Goal: Contribute content

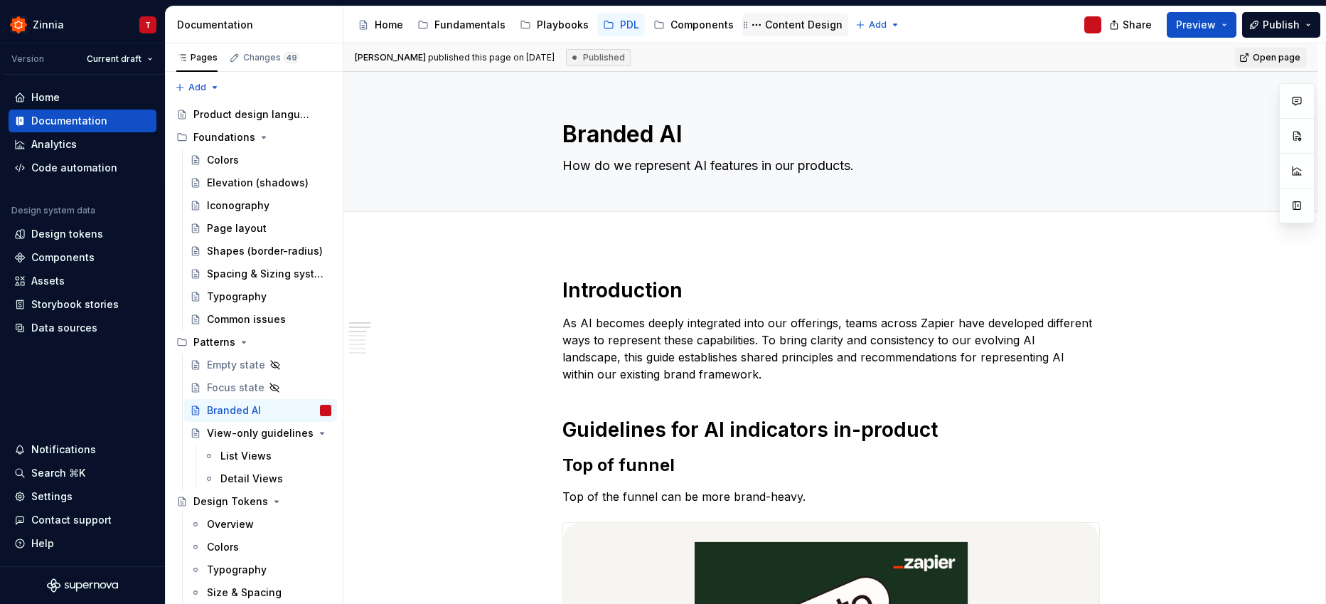
click at [794, 21] on div "Content Design" at bounding box center [803, 25] width 77 height 14
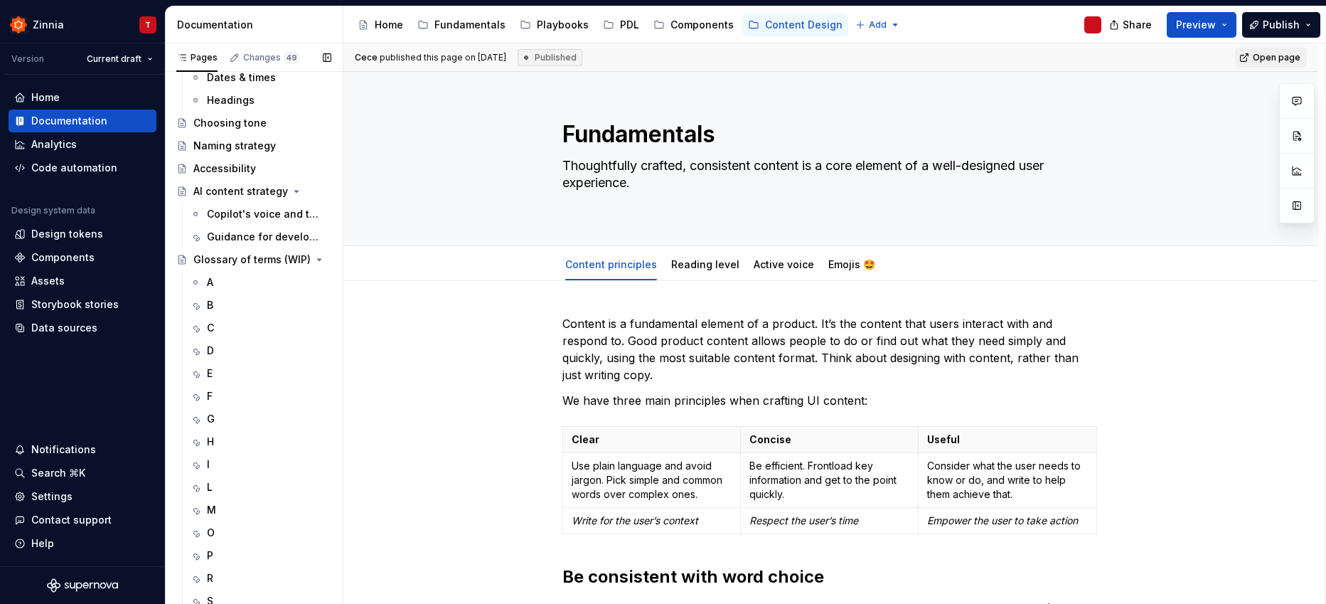
scroll to position [633, 0]
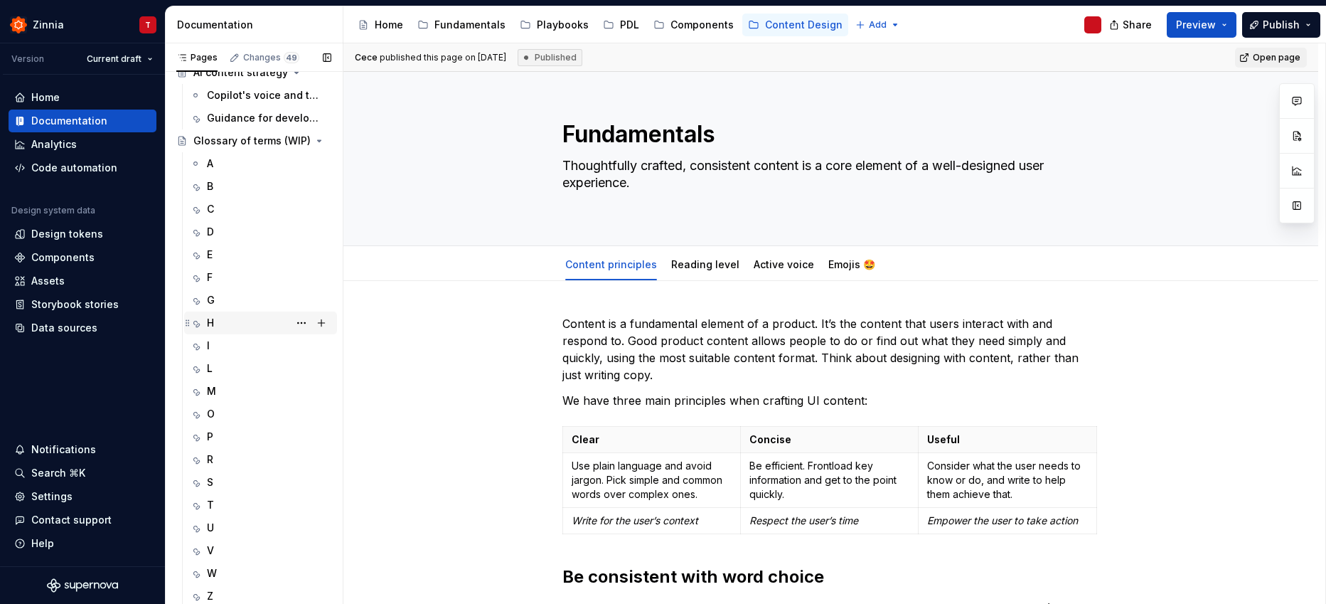
click at [229, 316] on div "H" at bounding box center [269, 323] width 124 height 20
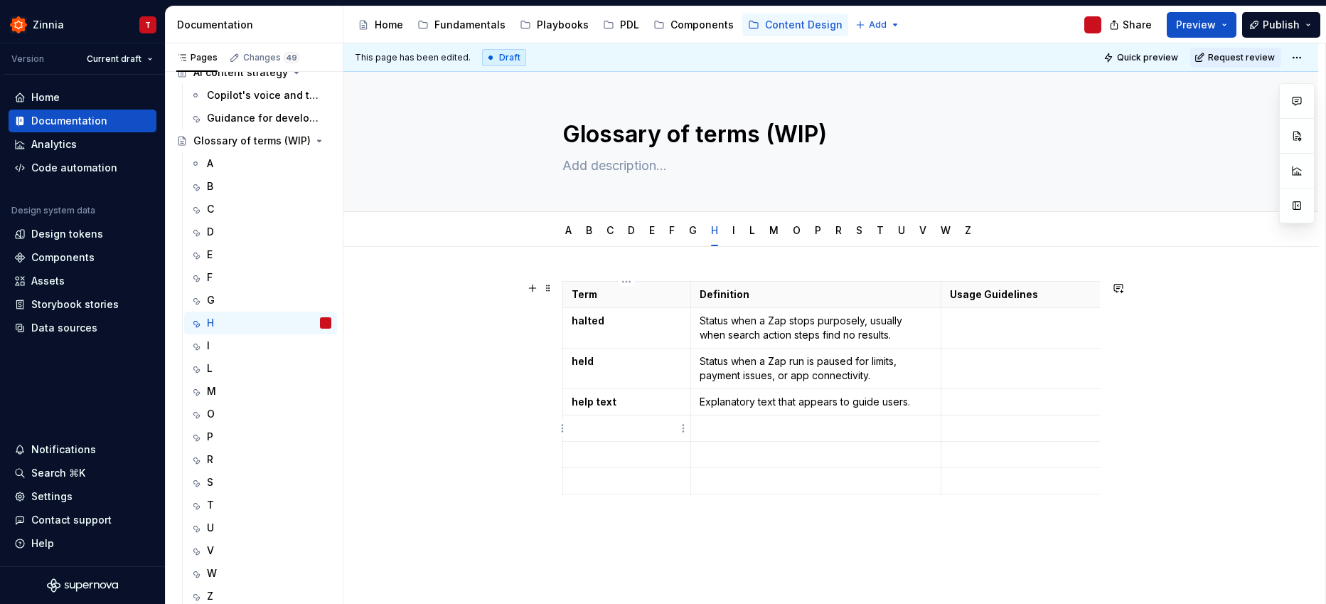
click at [605, 424] on p at bounding box center [627, 428] width 111 height 14
type textarea "*"
click at [606, 425] on p "Human in the Loop" at bounding box center [627, 428] width 111 height 14
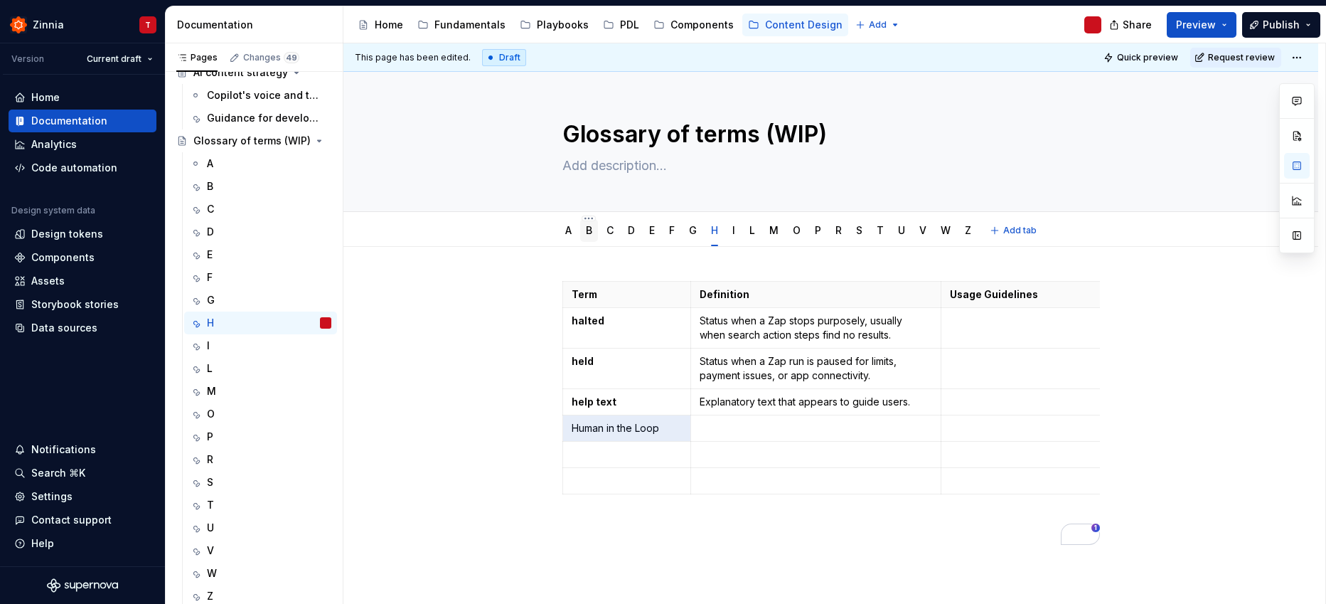
click at [586, 232] on link "B" at bounding box center [589, 230] width 6 height 12
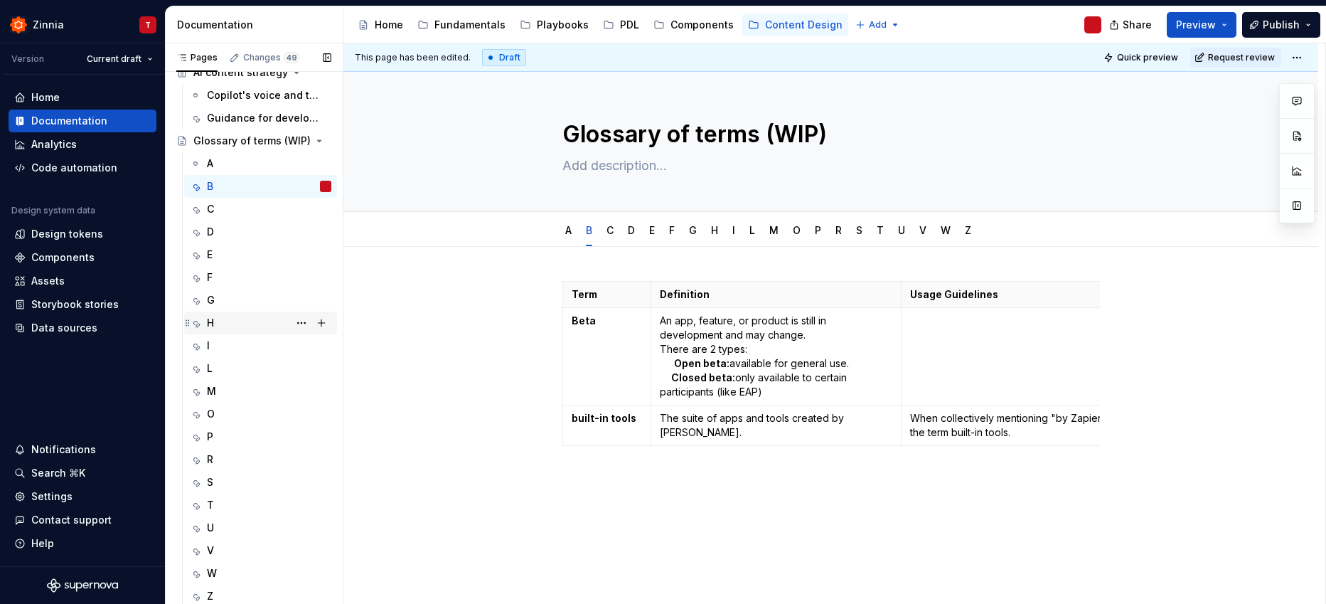
click at [210, 317] on div "H" at bounding box center [210, 323] width 7 height 14
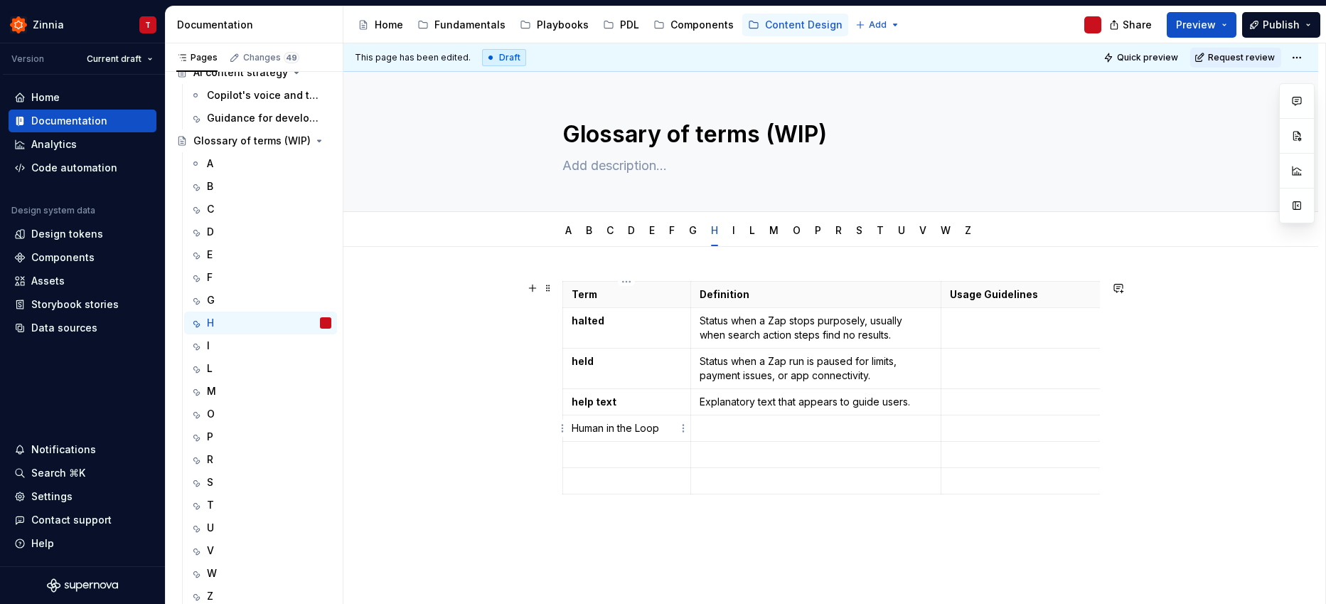
click at [628, 425] on p "Human in the Loop" at bounding box center [627, 428] width 111 height 14
click at [606, 430] on p "Human in the Loop" at bounding box center [627, 428] width 111 height 14
drag, startPoint x: 618, startPoint y: 428, endPoint x: 663, endPoint y: 432, distance: 45.7
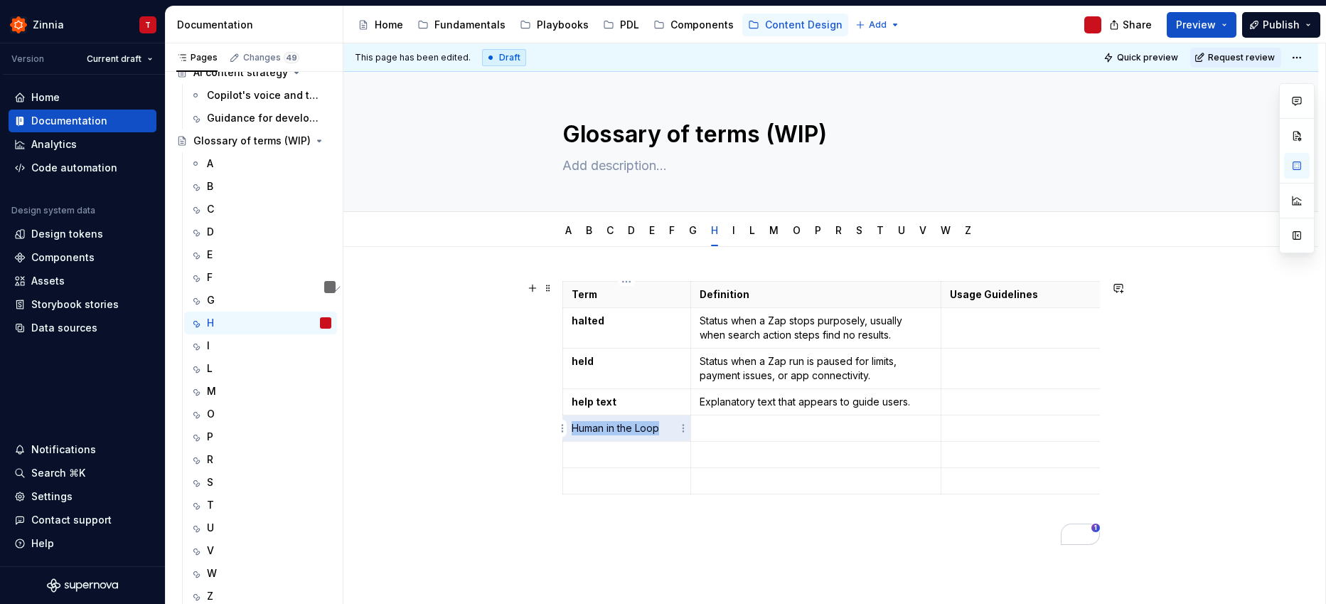
click at [663, 432] on p "Human in the Loop" at bounding box center [627, 428] width 111 height 14
click at [668, 430] on p "Human in the Loop" at bounding box center [627, 428] width 111 height 14
drag, startPoint x: 663, startPoint y: 429, endPoint x: 576, endPoint y: 429, distance: 86.7
click at [575, 430] on p "Human in the Loop" at bounding box center [627, 428] width 111 height 14
click at [643, 430] on p "Human in the Loop" at bounding box center [627, 428] width 111 height 14
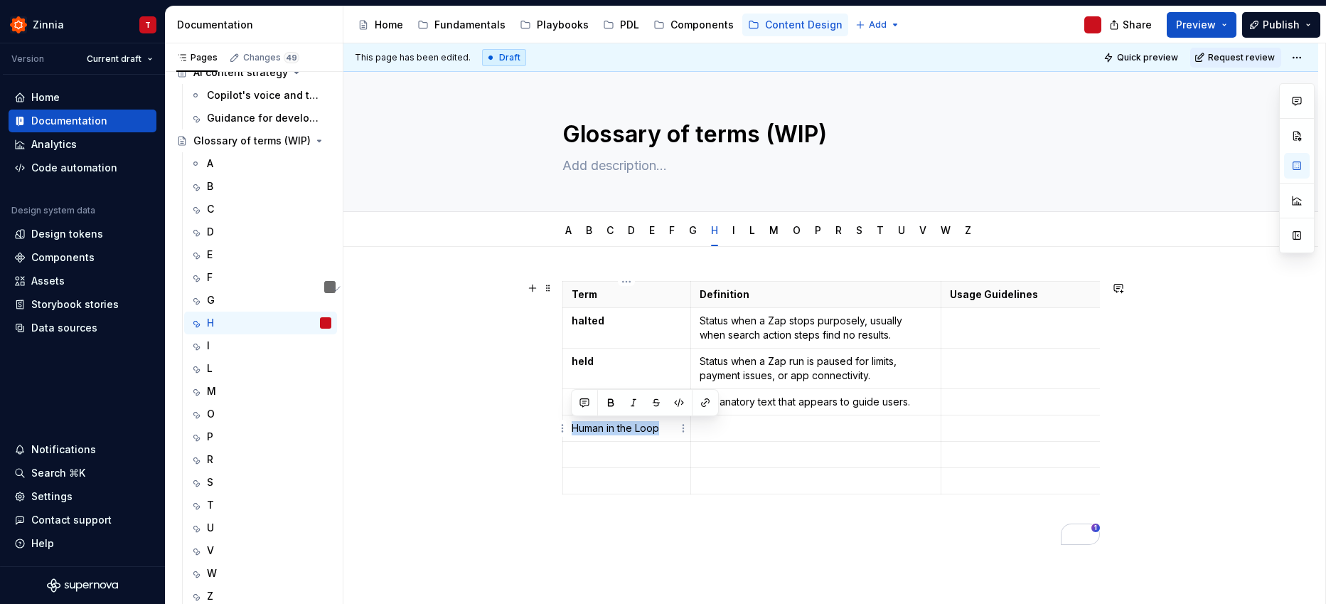
drag, startPoint x: 660, startPoint y: 430, endPoint x: 574, endPoint y: 429, distance: 86.0
click at [574, 429] on p "Human in the Loop" at bounding box center [627, 428] width 111 height 14
click at [608, 403] on button "button" at bounding box center [611, 402] width 20 height 20
click at [788, 422] on p "To enrich screen reader interactions, please activate Accessibility in Grammarl…" at bounding box center [815, 428] width 232 height 14
type textarea "*"
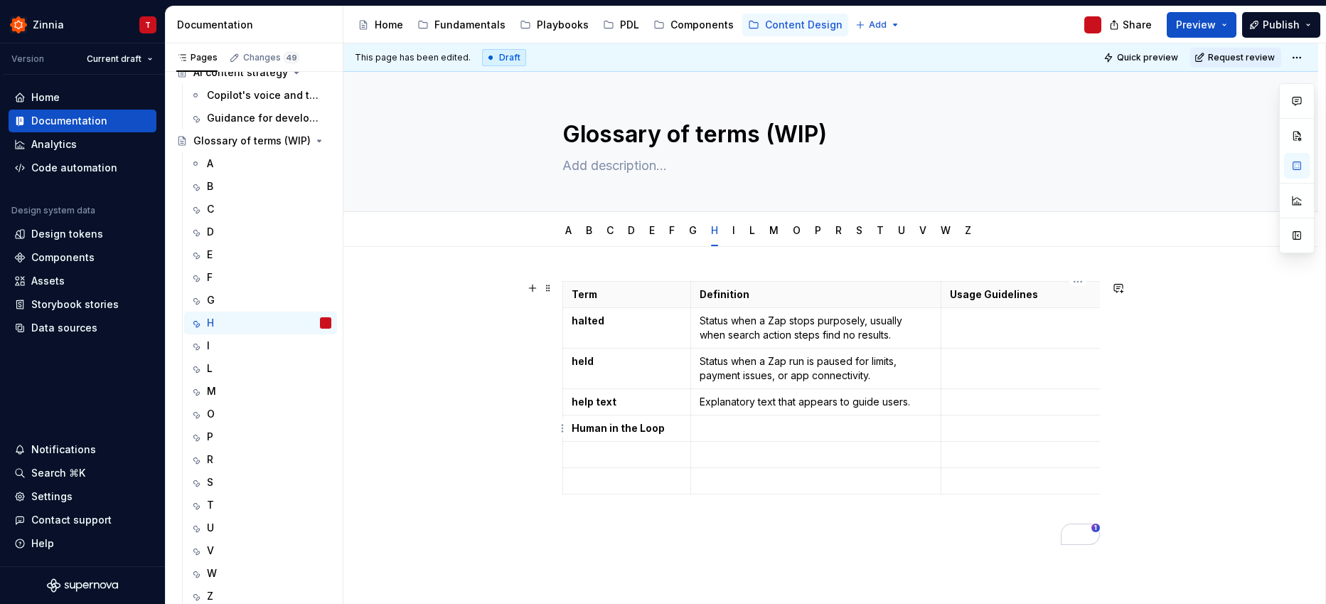
click at [967, 424] on p "To enrich screen reader interactions, please activate Accessibility in Grammarl…" at bounding box center [1078, 428] width 257 height 14
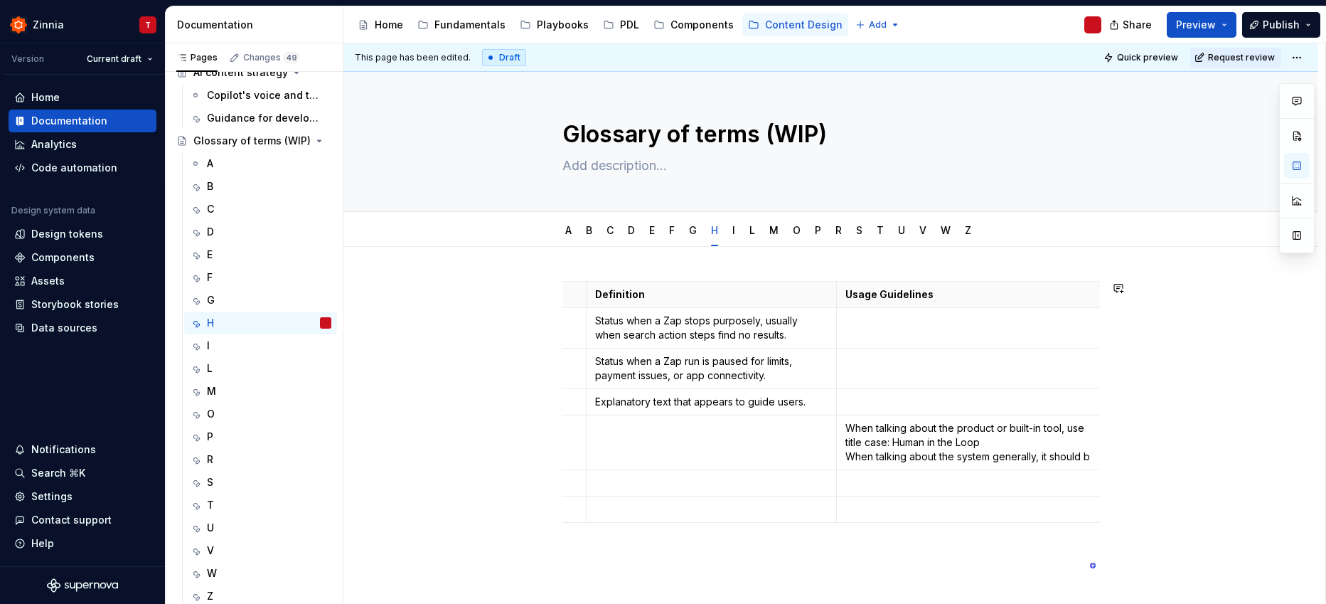
scroll to position [0, 105]
drag, startPoint x: 846, startPoint y: 430, endPoint x: 894, endPoint y: 486, distance: 73.6
click at [894, 486] on p "When talking about the product or built-in tool, use title case: Human in the L…" at bounding box center [972, 456] width 257 height 71
click at [887, 456] on p "When talking about the product or built-in tool, use title case: Human in the L…" at bounding box center [972, 456] width 257 height 71
click at [960, 428] on p "When talking about the product or built-in tool, use title case: Human in the L…" at bounding box center [972, 456] width 257 height 71
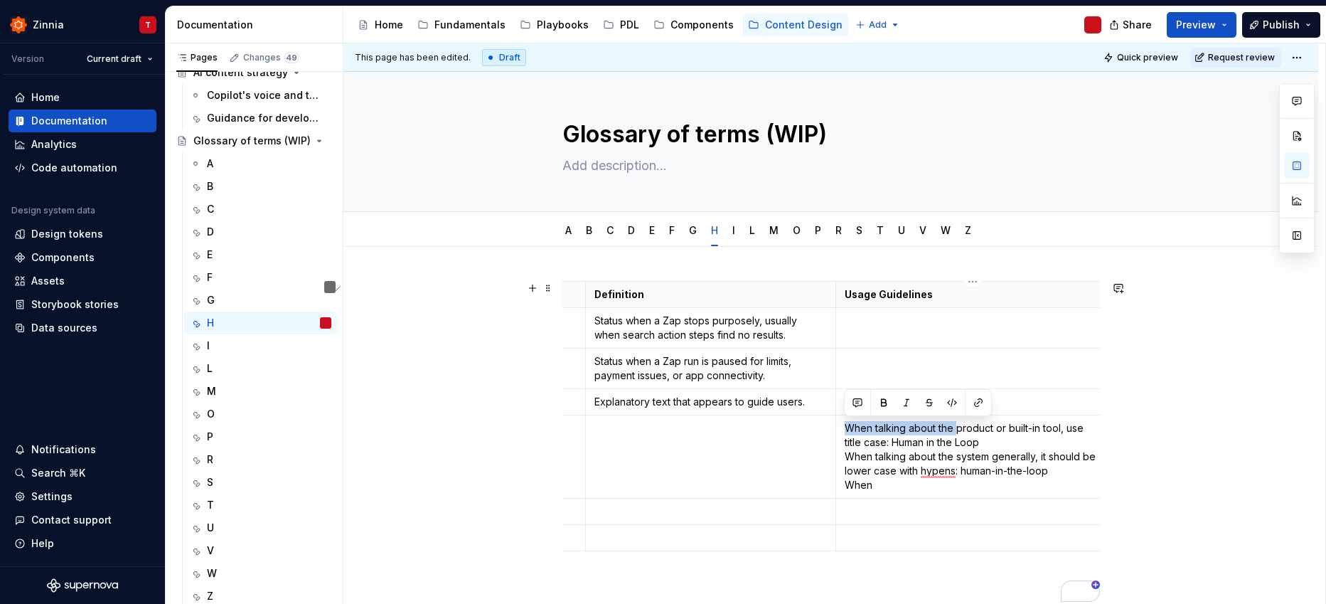
drag, startPoint x: 843, startPoint y: 426, endPoint x: 958, endPoint y: 423, distance: 114.5
click at [958, 423] on p "When talking about the product or built-in tool, use title case: Human in the L…" at bounding box center [972, 456] width 257 height 71
click at [951, 427] on p "Product or built-in tool, use title case: Human in the Loop When talking about …" at bounding box center [972, 456] width 257 height 71
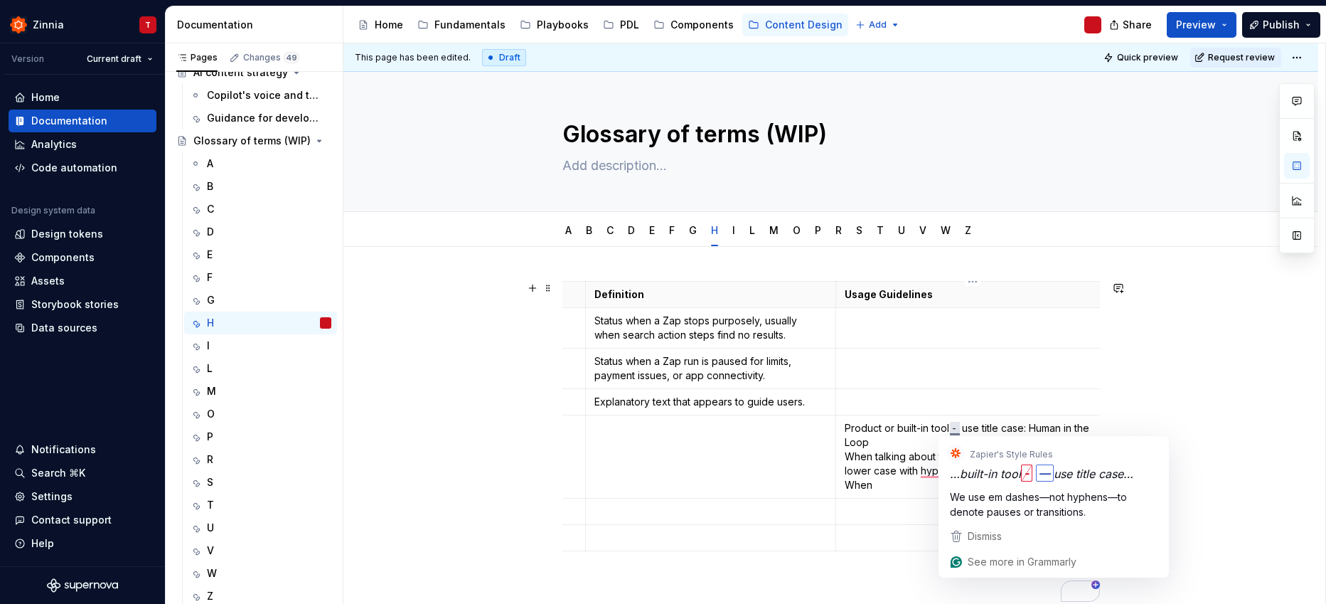
click at [1009, 427] on p "Product or built-in tool - use title case: Human in the Loop When talking about…" at bounding box center [972, 456] width 257 height 71
click at [956, 428] on p "Product or built-in tool - use title case: Human in the Loop When talking about…" at bounding box center [972, 456] width 257 height 71
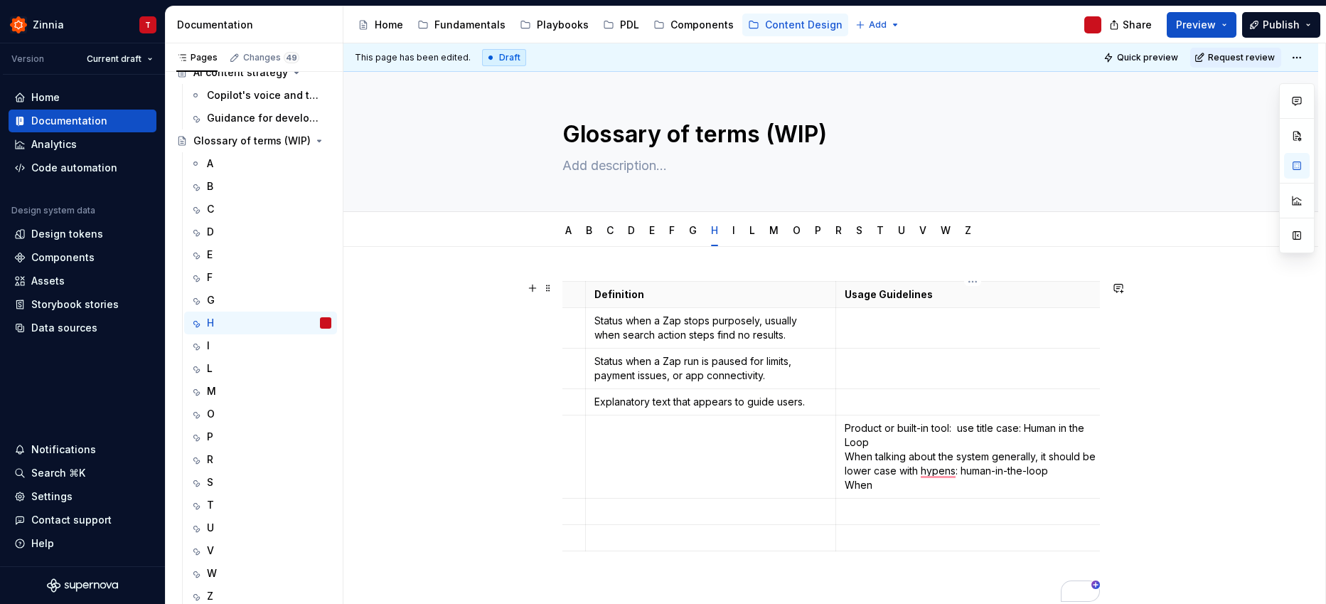
click at [1022, 429] on p "Product or built-in tool: use title case: Human in the Loop When talking about …" at bounding box center [972, 456] width 257 height 71
drag, startPoint x: 1021, startPoint y: 427, endPoint x: 1031, endPoint y: 423, distance: 10.6
click at [1021, 427] on p "Product or built-in tool: use title case Human in the Loop When talking about t…" at bounding box center [972, 456] width 257 height 71
drag, startPoint x: 846, startPoint y: 456, endPoint x: 953, endPoint y: 456, distance: 107.3
click at [953, 456] on p "Product or built-in tool: use title case 'Human in the Loop When talking about …" at bounding box center [972, 456] width 257 height 71
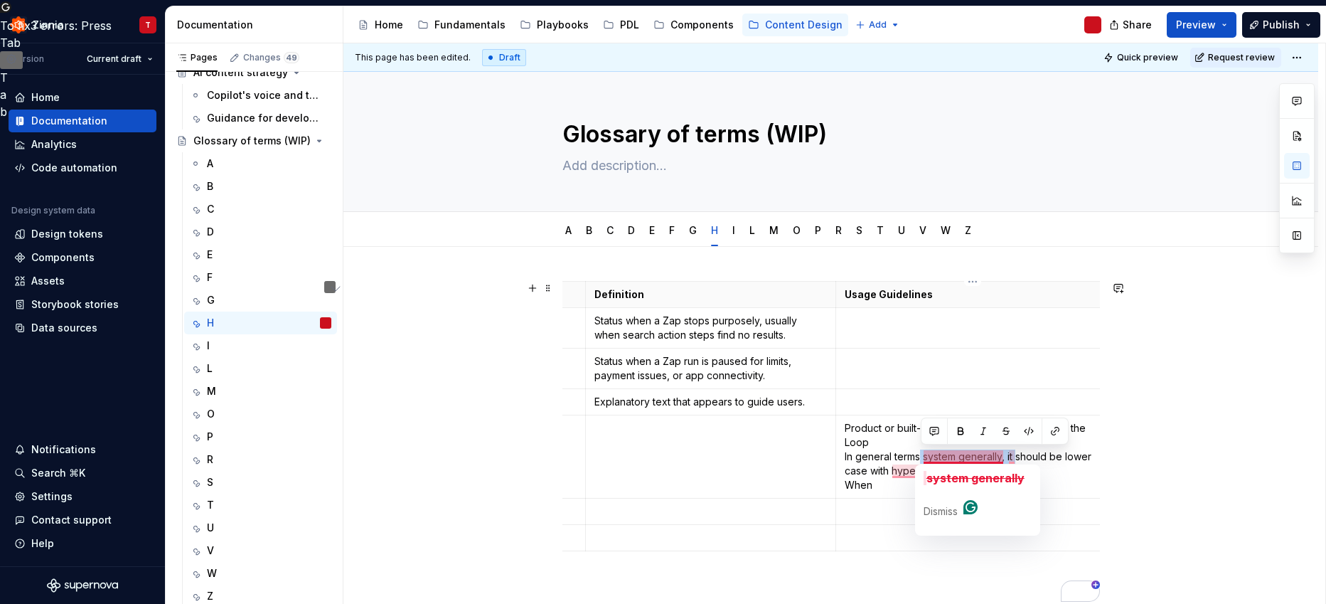
drag, startPoint x: 1018, startPoint y: 458, endPoint x: 918, endPoint y: 454, distance: 99.6
click at [918, 454] on p "Product or built-in tool: use title case 'Human in the Loop In general terms sy…" at bounding box center [972, 456] width 257 height 71
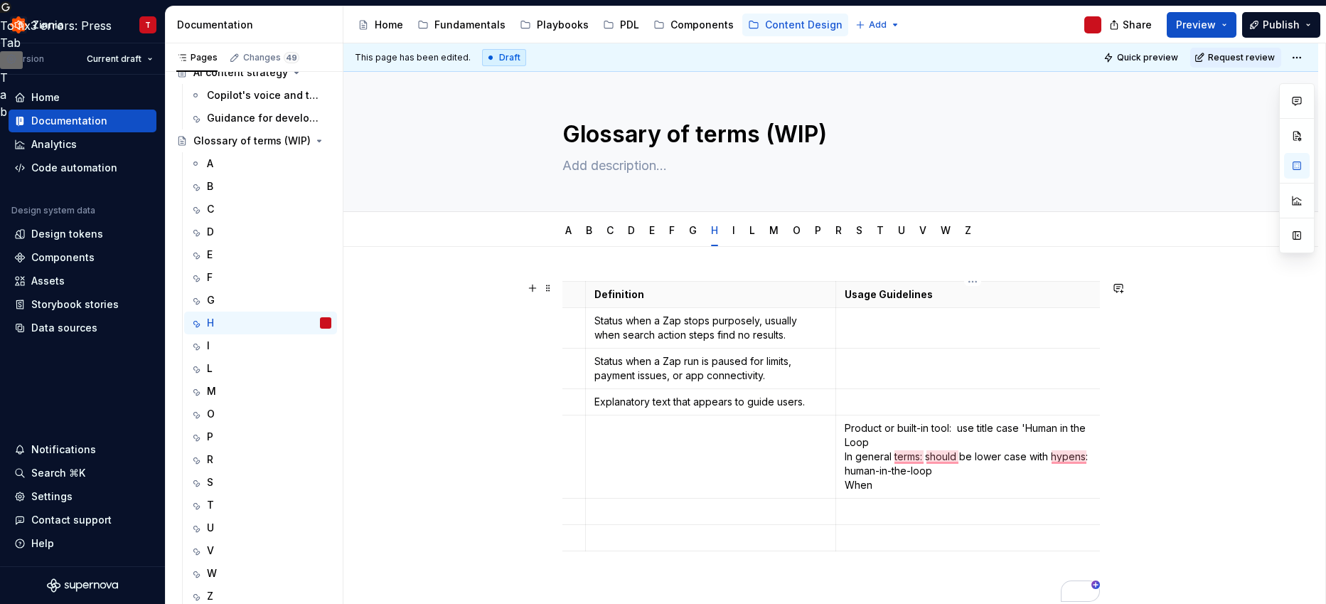
click at [1088, 461] on p "Product or built-in tool: use title case 'Human in the Loop In general terms: s…" at bounding box center [972, 456] width 257 height 71
click at [845, 469] on p "Product or built-in tool: use title case 'Human in the Loop In general terms: s…" at bounding box center [972, 456] width 257 height 71
click at [954, 473] on p "Product or built-in tool: use title case 'Human in the Loop In general terms: s…" at bounding box center [972, 456] width 257 height 71
click at [890, 440] on p "Product or built-in tool: use title case 'Human in the Loop In general terms: s…" at bounding box center [972, 456] width 257 height 71
click at [902, 486] on p "Product or built-in tool: use title case 'Human in the Loop’ In general terms: …" at bounding box center [972, 456] width 257 height 71
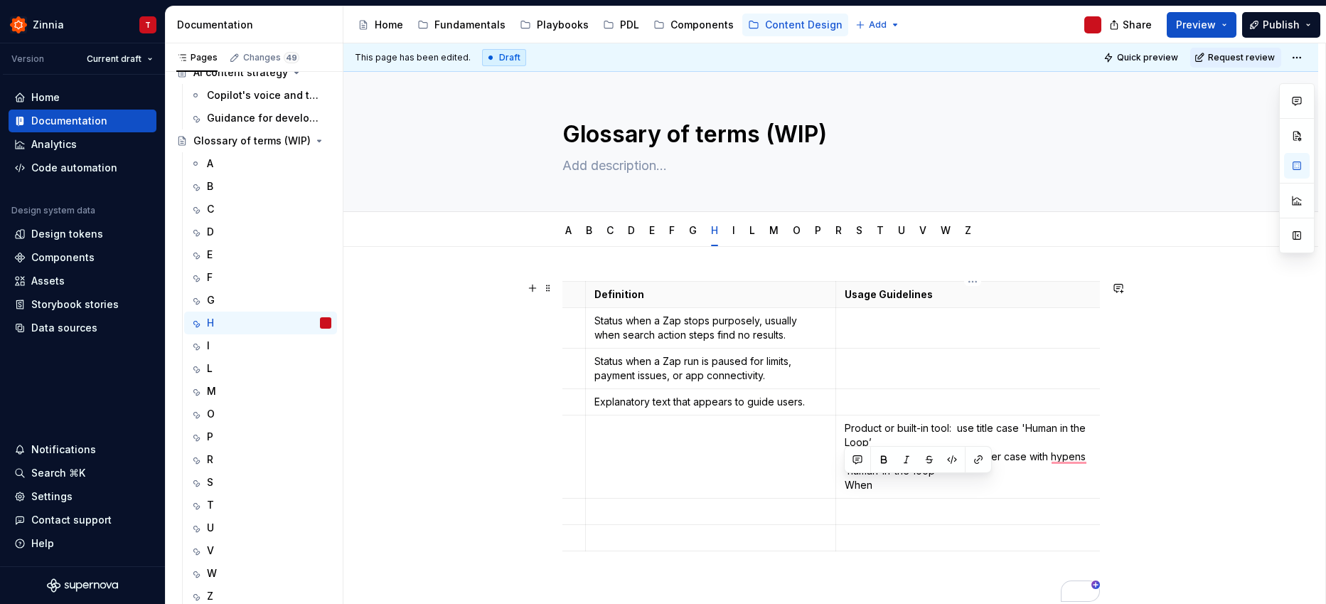
drag, startPoint x: 879, startPoint y: 486, endPoint x: 842, endPoint y: 482, distance: 37.1
click at [842, 482] on td "Product or built-in tool: use title case 'Human in the Loop’ In general terms: …" at bounding box center [972, 456] width 274 height 83
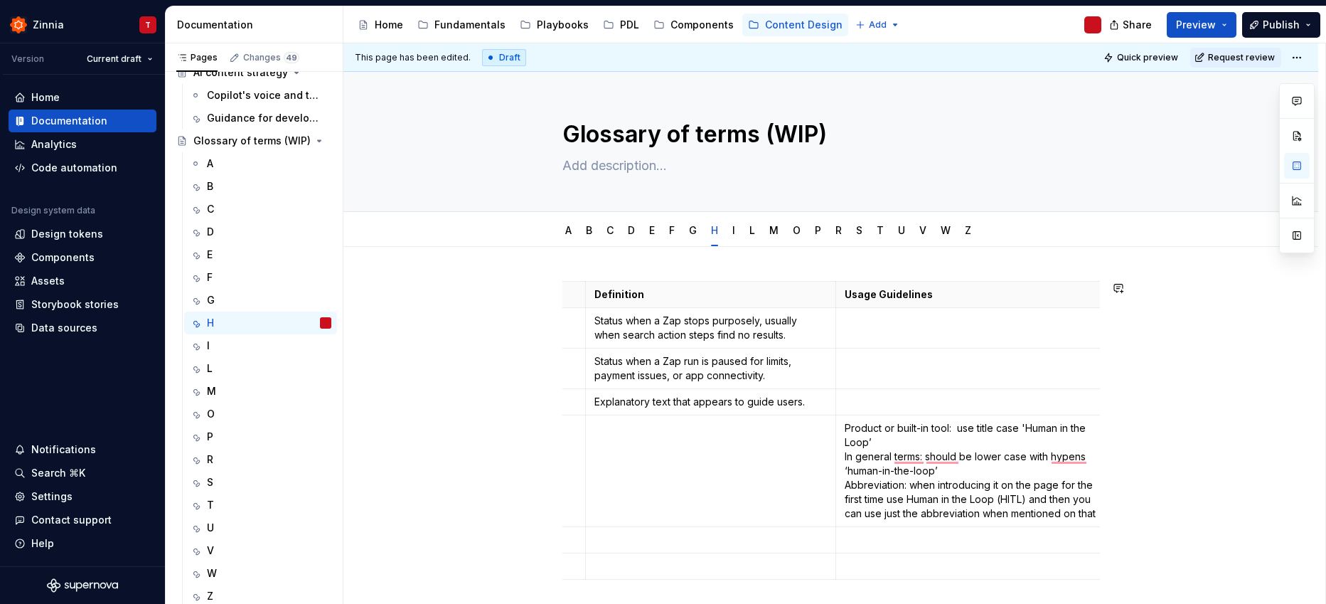
scroll to position [0, 106]
click at [906, 487] on p "Product or built-in tool: use title case 'Human in the Loop’ In general terms: …" at bounding box center [972, 478] width 257 height 114
click at [852, 459] on p "Product or built-in tool: use title case 'Human in the Loop’ In general terms: …" at bounding box center [972, 478] width 257 height 114
drag, startPoint x: 852, startPoint y: 459, endPoint x: 844, endPoint y: 458, distance: 8.6
click at [844, 458] on p "Product or built-in tool: use title case 'Human in the Loop’ In general terms: …" at bounding box center [972, 478] width 257 height 114
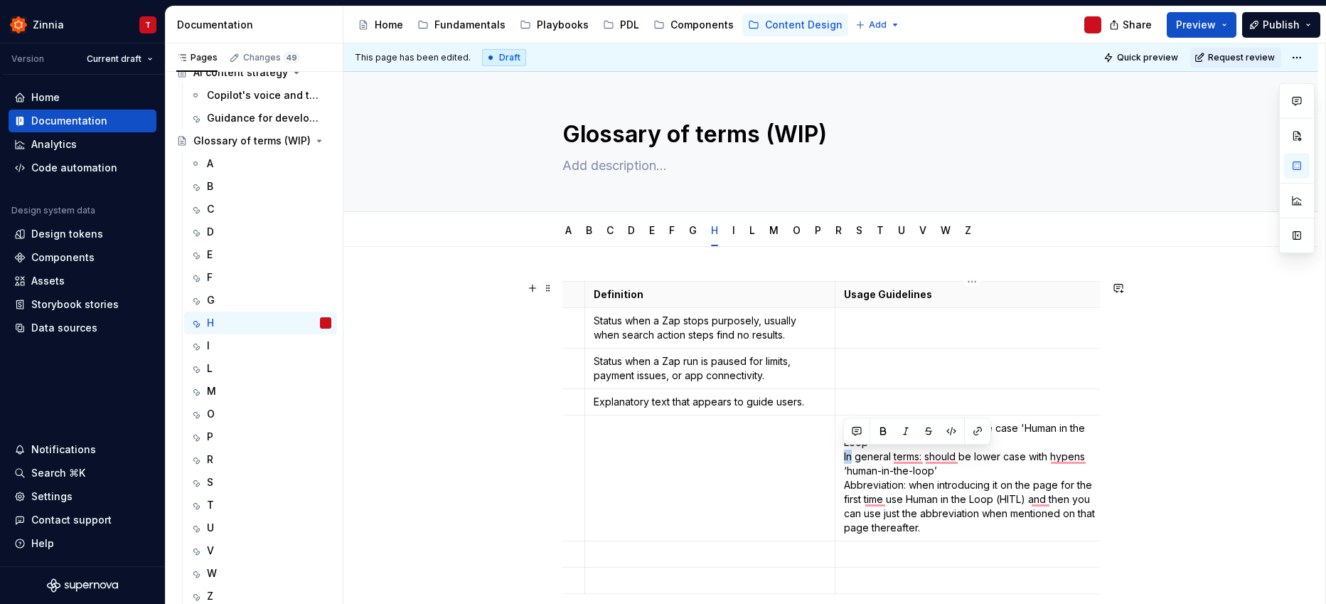
click at [841, 458] on td "Product or built-in tool: use title case 'Human in the Loop’ In general terms: …" at bounding box center [972, 478] width 274 height 126
drag, startPoint x: 842, startPoint y: 457, endPoint x: 890, endPoint y: 459, distance: 47.6
click at [890, 459] on p "Product or built-in tool: use title case 'Human in the Loop’ In general terms: …" at bounding box center [972, 478] width 257 height 114
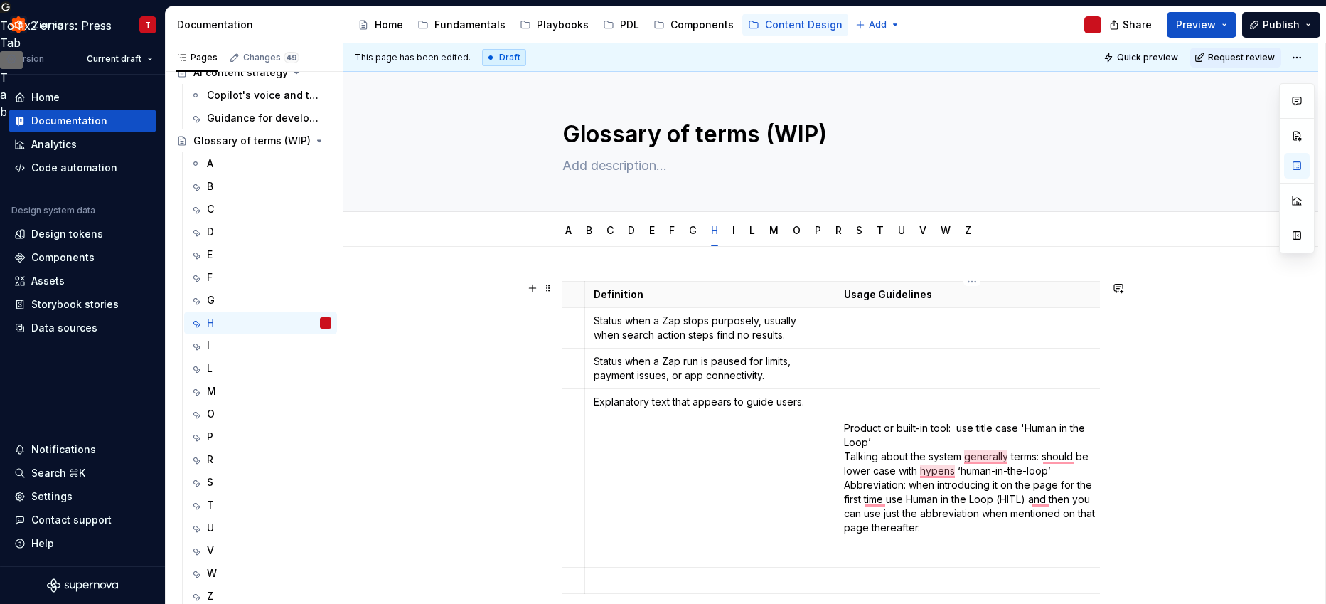
click at [1036, 456] on p "Product or built-in tool: use title case 'Human in the Loop’ Talking about the …" at bounding box center [972, 478] width 257 height 114
drag, startPoint x: 1061, startPoint y: 455, endPoint x: 1017, endPoint y: 458, distance: 44.2
click at [1017, 458] on p "Product or built-in tool: use title case 'Human in the Loop’ Talking about the …" at bounding box center [972, 478] width 257 height 114
click at [889, 486] on span "hyphens" at bounding box center [890, 492] width 49 height 14
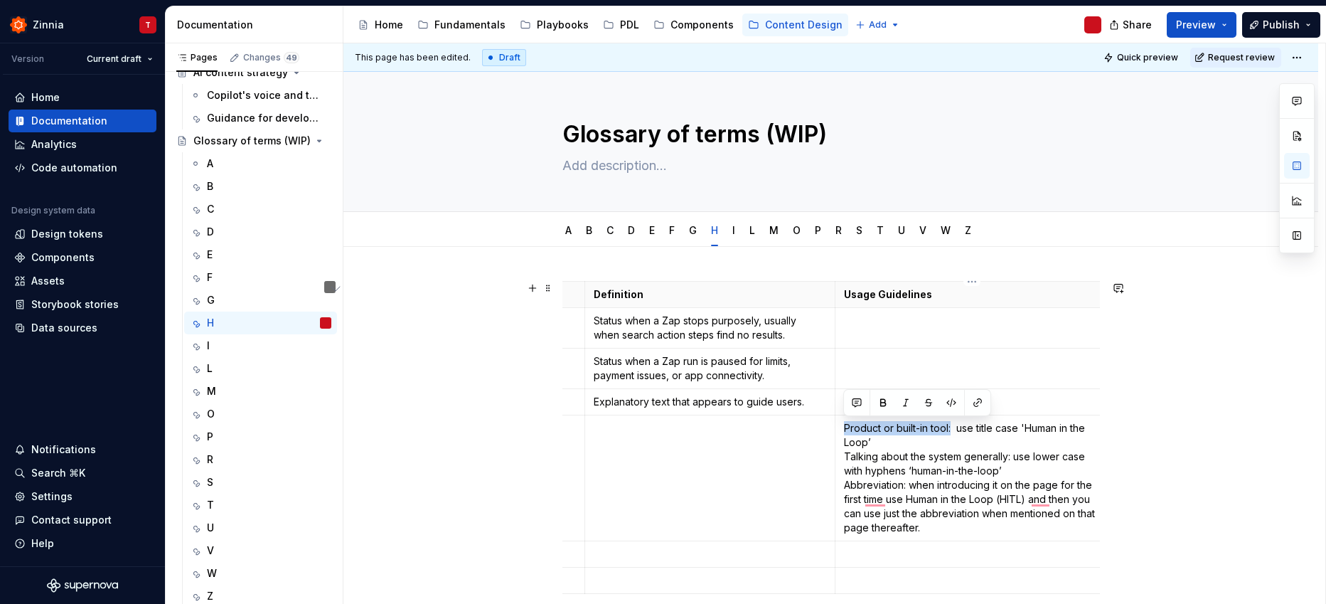
drag, startPoint x: 953, startPoint y: 429, endPoint x: 841, endPoint y: 427, distance: 111.6
click at [841, 427] on td "Product or built-in tool: use title case 'Human in the Loop’ Talking about the …" at bounding box center [972, 478] width 274 height 126
click at [881, 407] on button "button" at bounding box center [883, 402] width 20 height 20
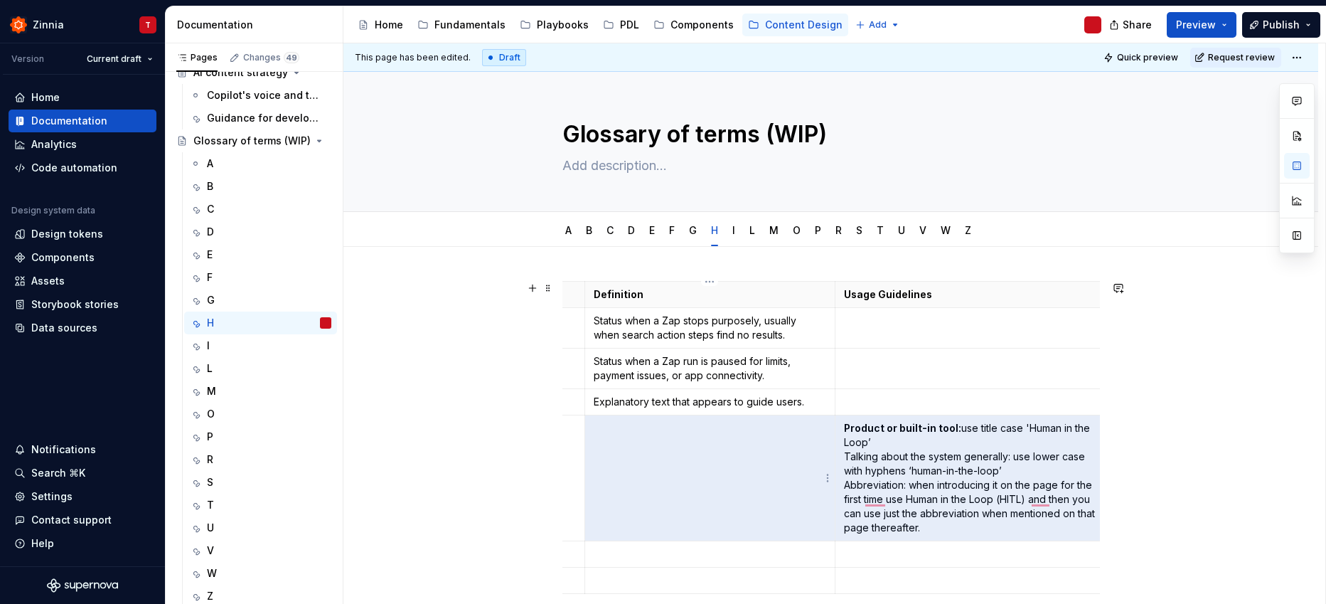
drag, startPoint x: 1011, startPoint y: 456, endPoint x: 849, endPoint y: 451, distance: 161.4
click at [849, 451] on p "Product or built-in tool: use title case 'Human in the Loop’ Talking about the …" at bounding box center [972, 478] width 257 height 114
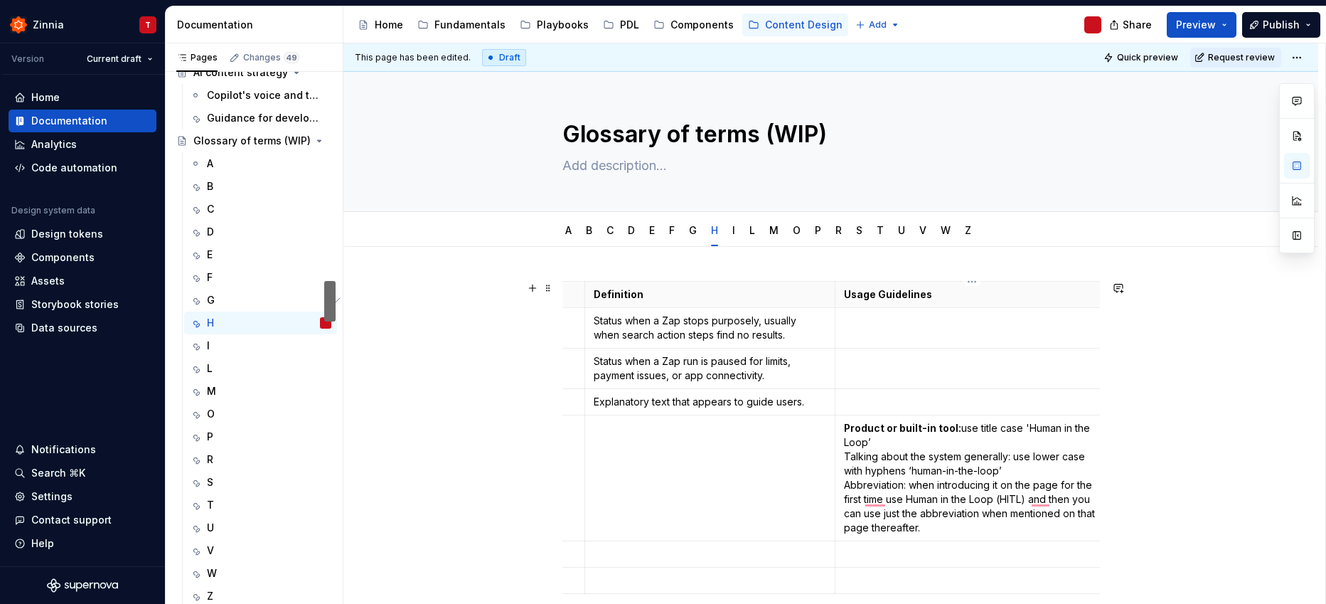
click at [910, 459] on p "Product or built-in tool: use title case 'Human in the Loop’ Talking about the …" at bounding box center [972, 478] width 257 height 114
drag, startPoint x: 1011, startPoint y: 459, endPoint x: 845, endPoint y: 459, distance: 165.6
click at [845, 459] on p "Product or built-in tool: use title case 'Human in the Loop’ Talking about the …" at bounding box center [972, 478] width 257 height 114
click at [882, 428] on button "button" at bounding box center [883, 431] width 20 height 20
drag, startPoint x: 906, startPoint y: 484, endPoint x: 844, endPoint y: 486, distance: 61.9
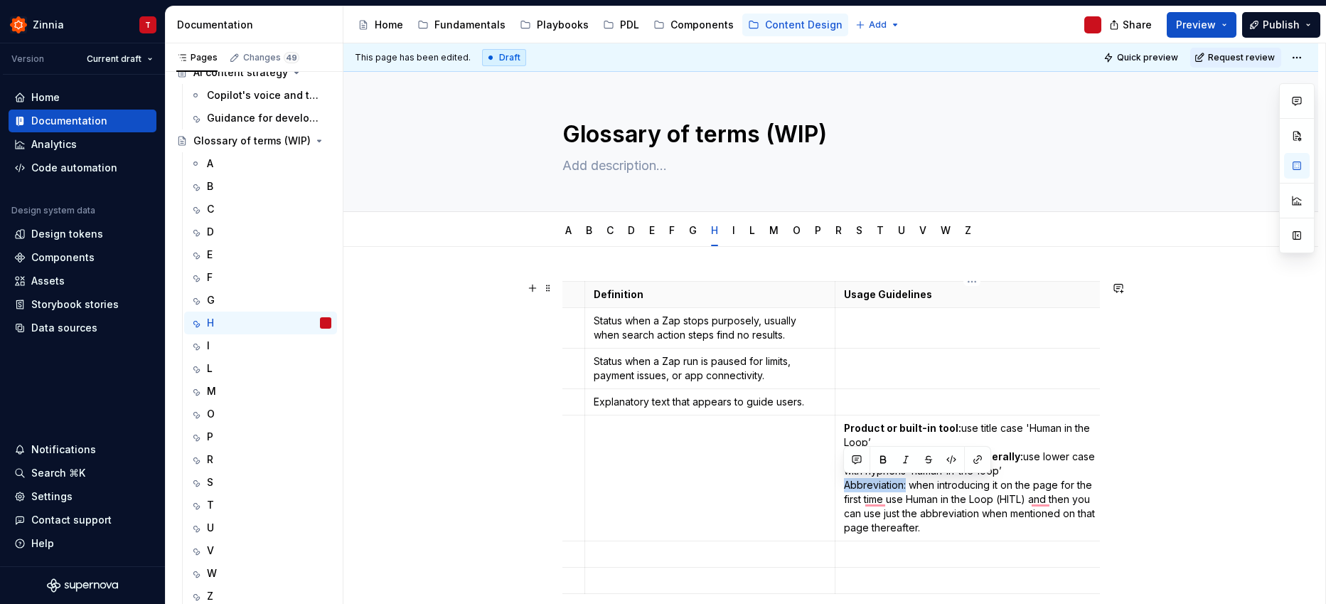
click at [844, 486] on p "Product or built-in tool: use title case 'Human in the Loop’ Talking about the …" at bounding box center [972, 478] width 257 height 114
drag, startPoint x: 879, startPoint y: 459, endPoint x: 914, endPoint y: 468, distance: 35.9
click at [879, 459] on button "button" at bounding box center [883, 459] width 20 height 20
click at [999, 498] on p "Product or built-in tool: use title case 'Human in the Loop’ Talking about the …" at bounding box center [972, 478] width 257 height 114
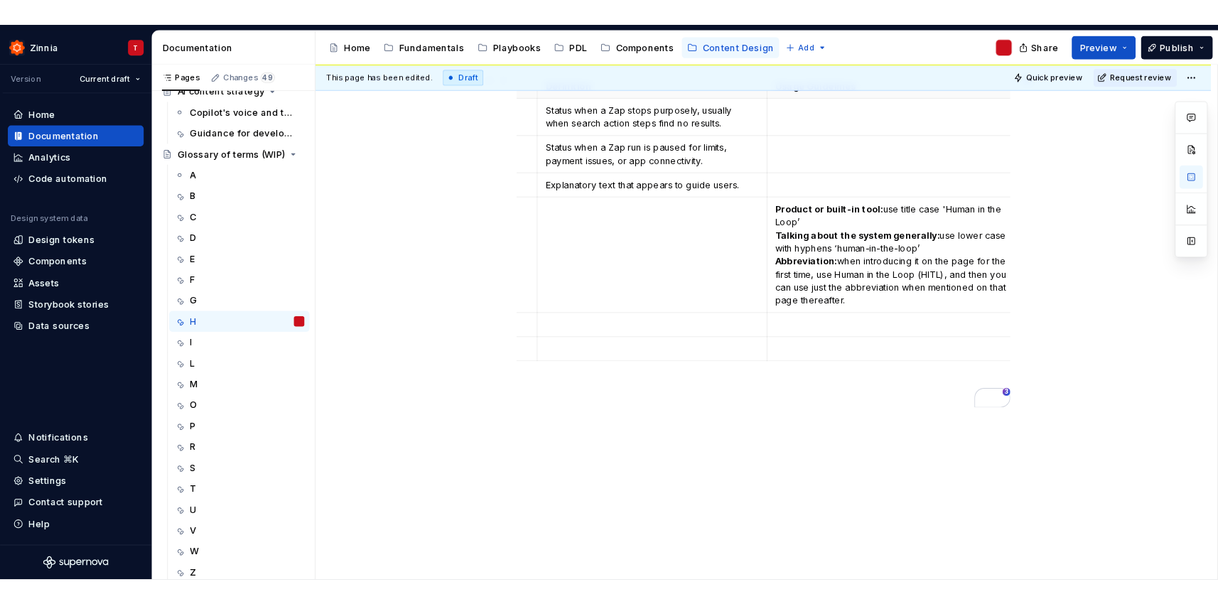
scroll to position [0, 0]
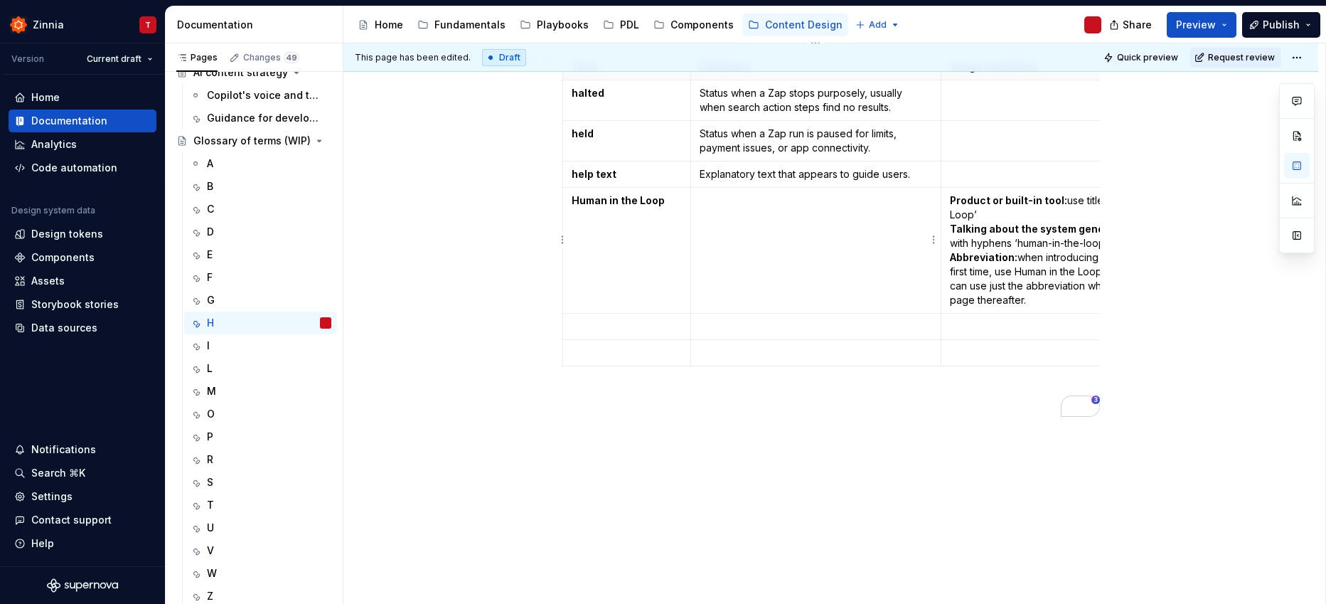
click at [767, 238] on td "To enrich screen reader interactions, please activate Accessibility in Grammarl…" at bounding box center [816, 251] width 250 height 126
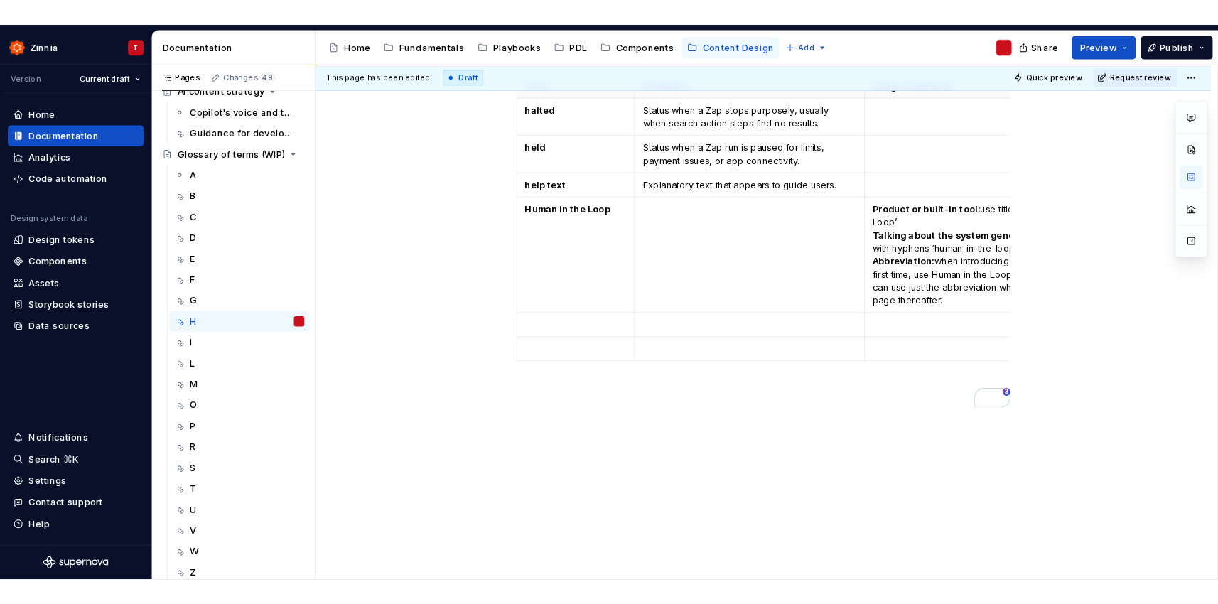
scroll to position [237, 0]
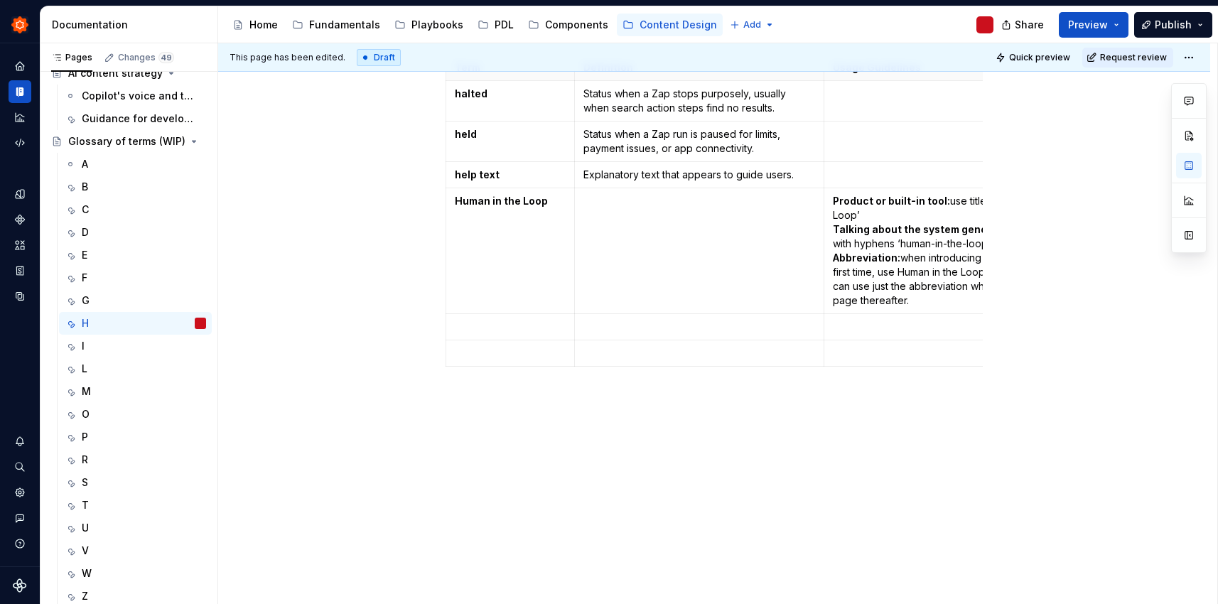
type textarea "*"
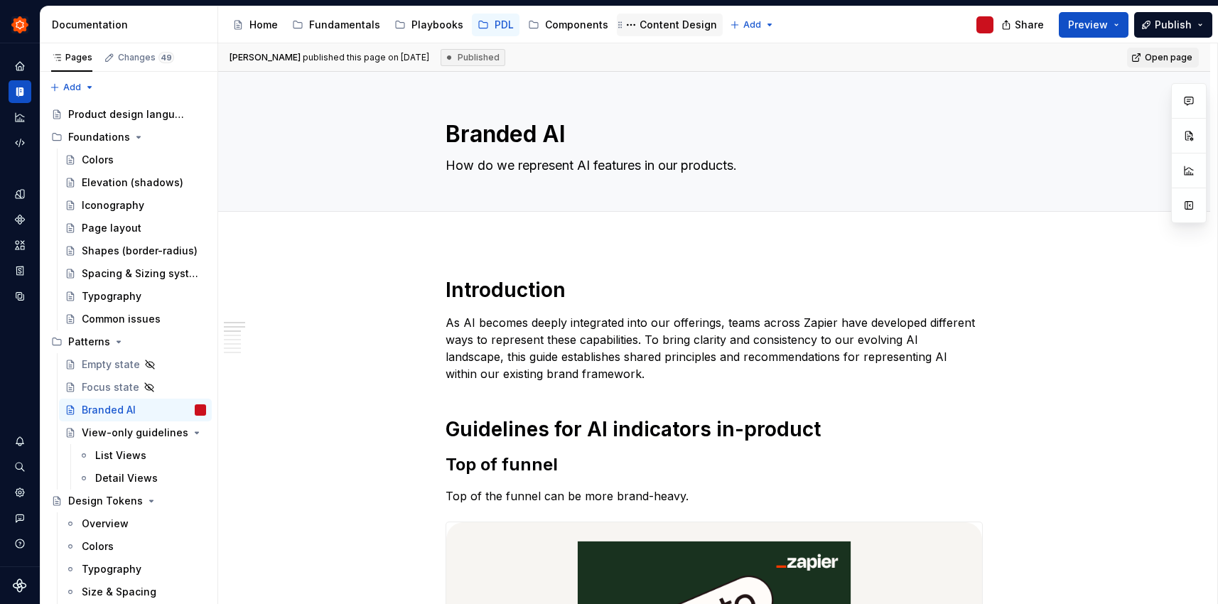
click at [682, 18] on div "Content Design" at bounding box center [678, 25] width 77 height 14
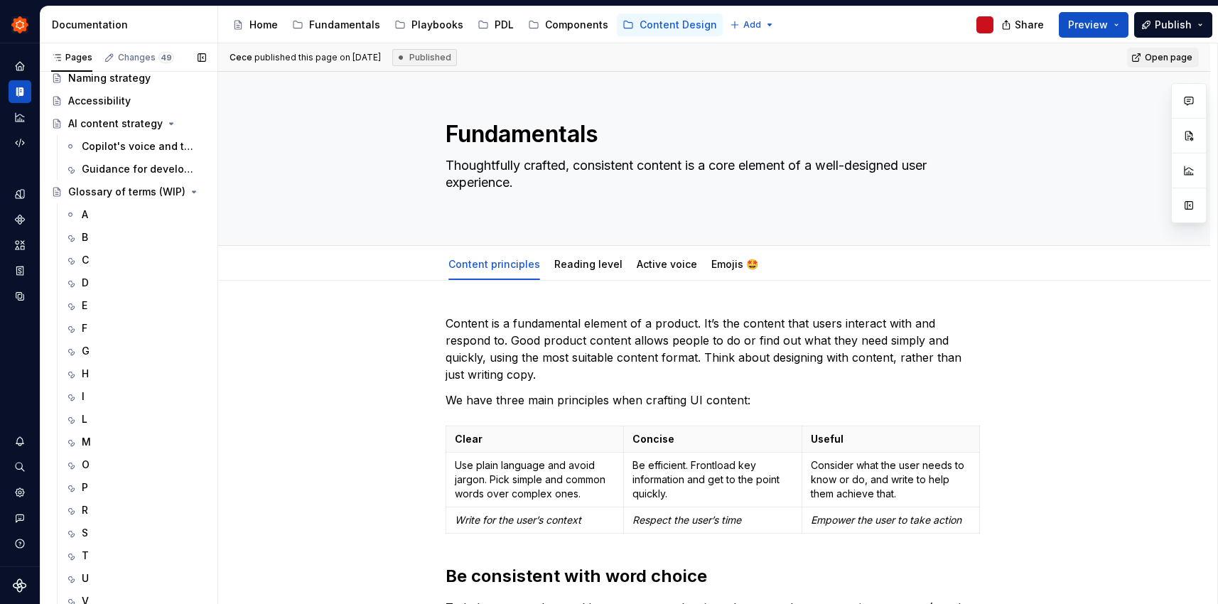
scroll to position [591, 0]
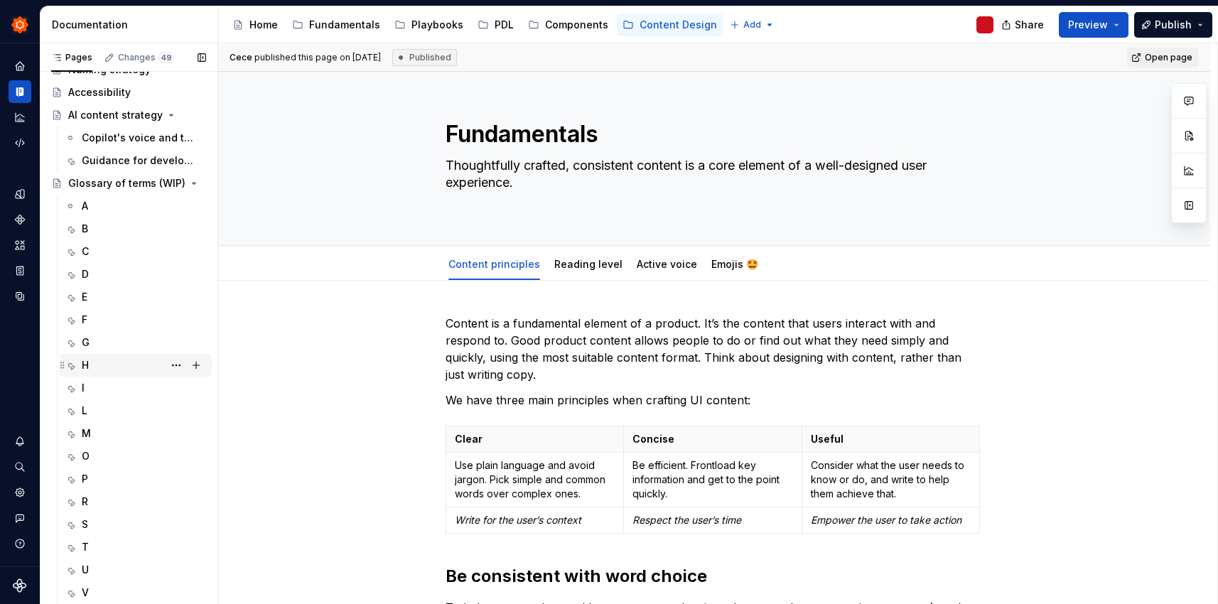
click at [102, 360] on div "H" at bounding box center [144, 365] width 124 height 20
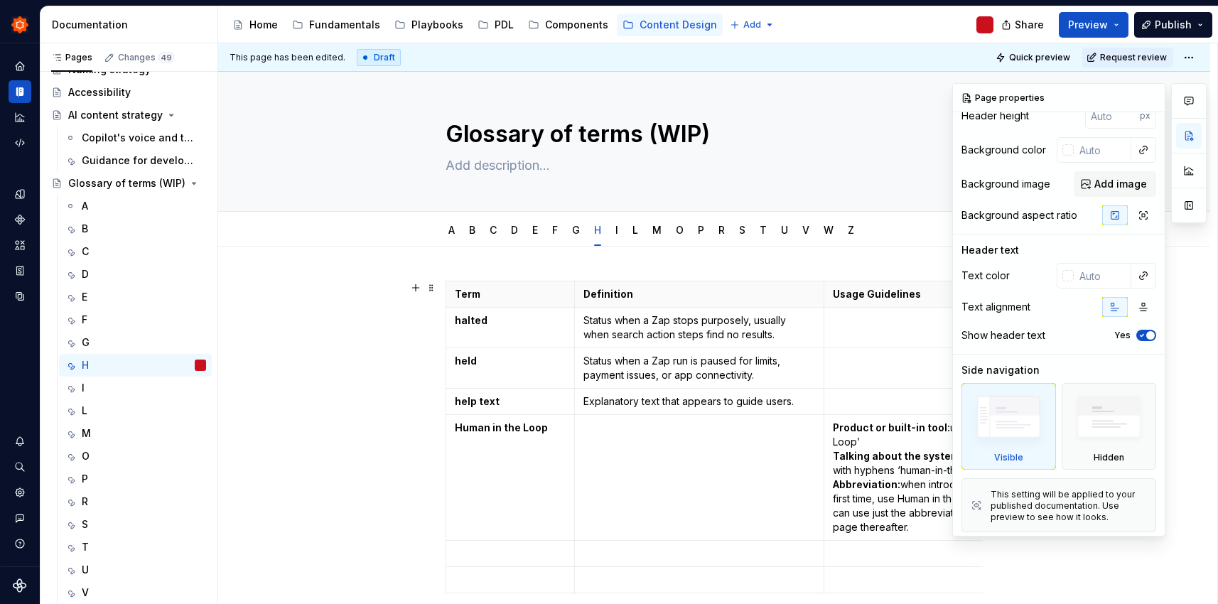
scroll to position [40, 0]
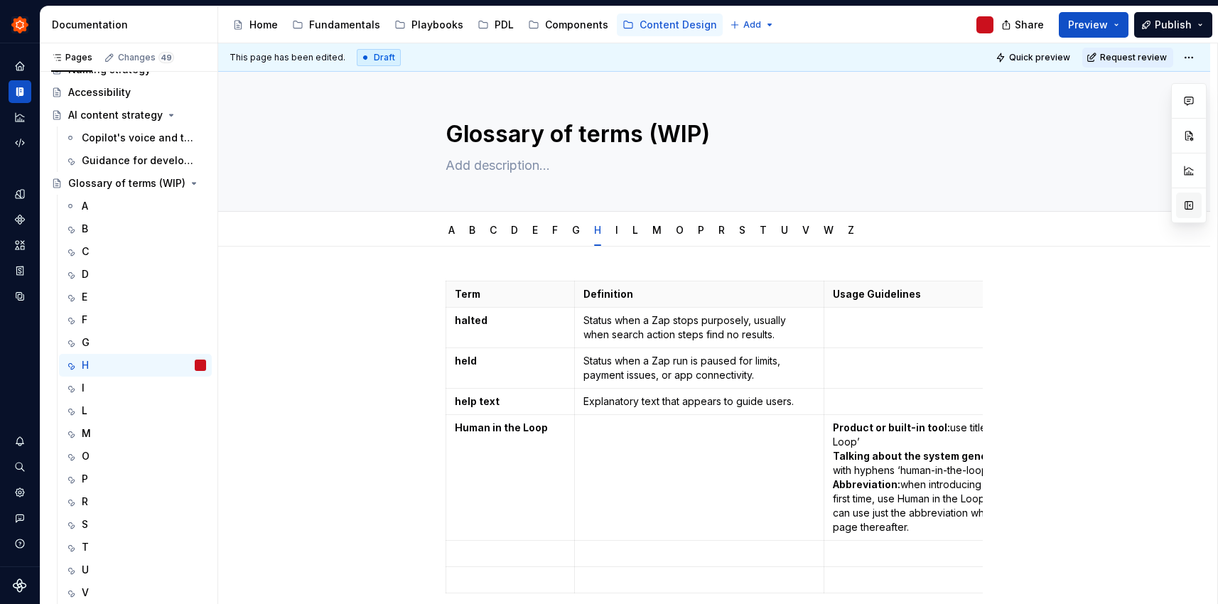
click at [1191, 208] on button "button" at bounding box center [1189, 206] width 26 height 26
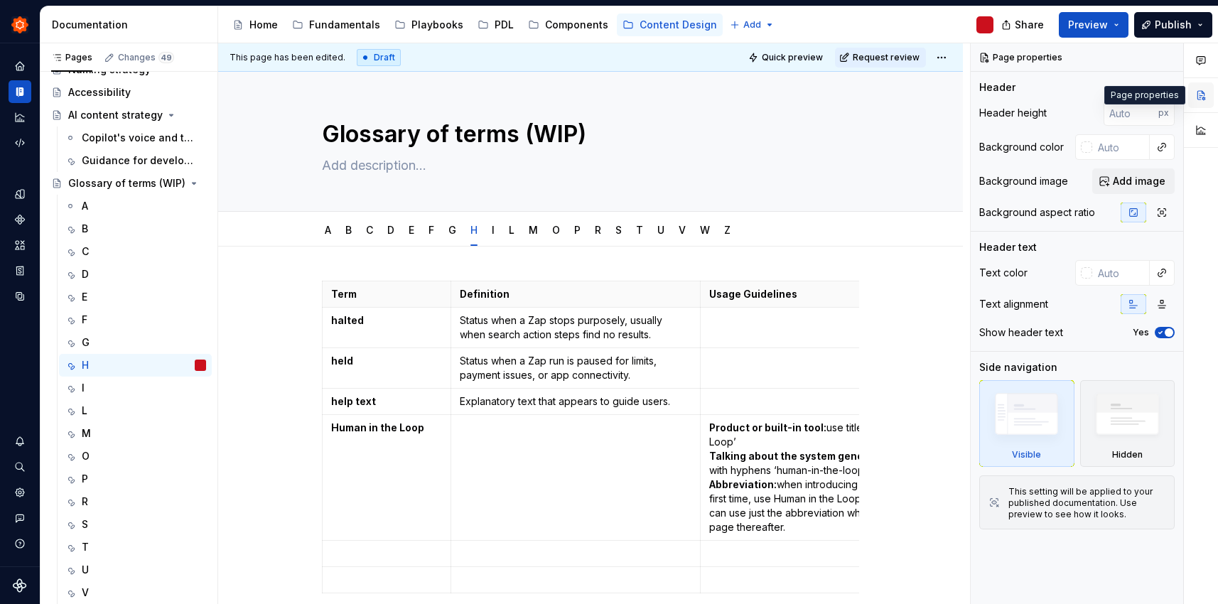
click at [1210, 97] on button "button" at bounding box center [1202, 95] width 26 height 26
click at [1203, 271] on div at bounding box center [1201, 324] width 34 height 562
click at [1200, 182] on div at bounding box center [1201, 324] width 34 height 562
click at [1167, 58] on button "button" at bounding box center [1169, 58] width 20 height 20
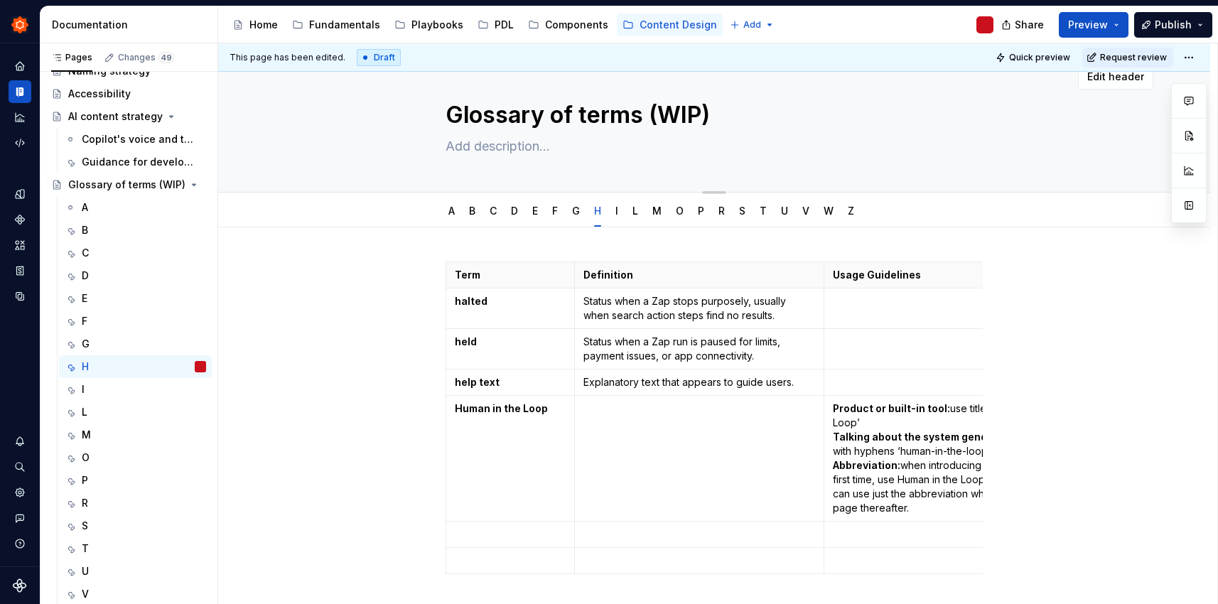
scroll to position [588, 0]
click at [719, 421] on td at bounding box center [699, 459] width 250 height 126
type textarea "*"
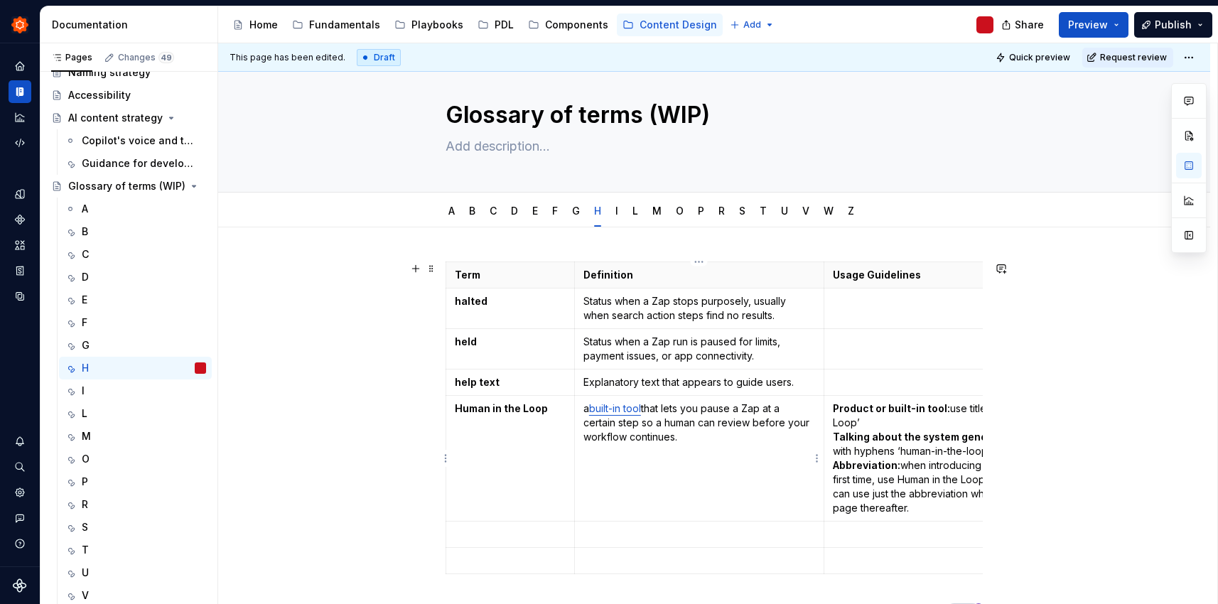
scroll to position [19, 0]
click at [613, 408] on link "built-in tool" at bounding box center [615, 408] width 52 height 12
click at [730, 384] on button "button" at bounding box center [740, 381] width 20 height 20
click at [587, 406] on p "a built-in tool that lets you pause a Zap at a certain step so a human can revi…" at bounding box center [700, 423] width 232 height 43
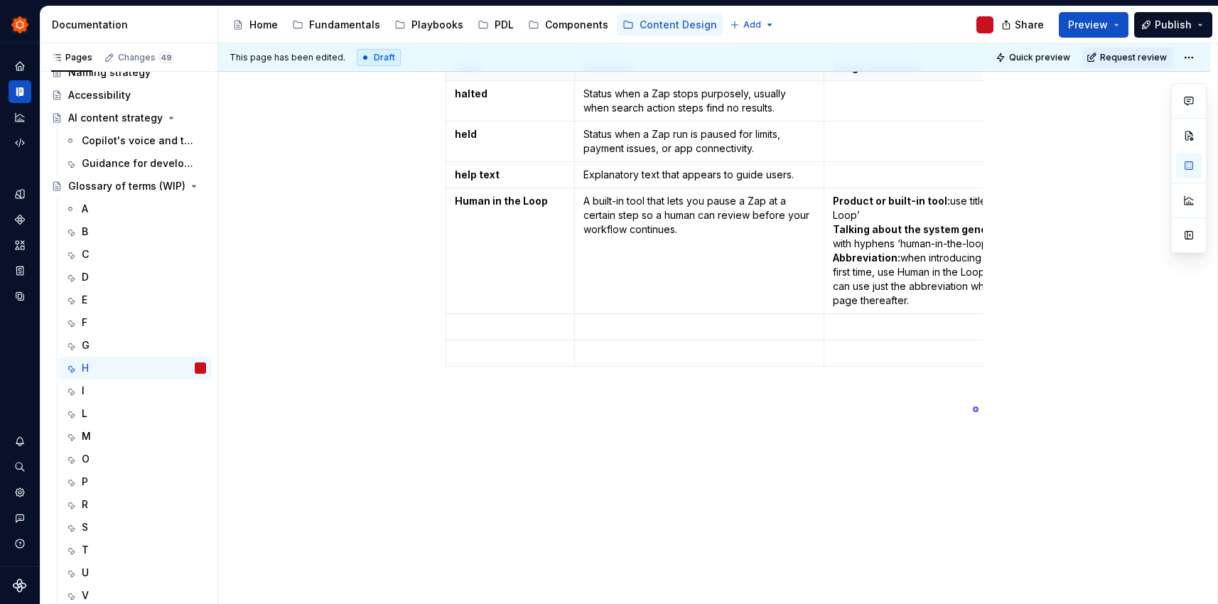
scroll to position [237, 0]
click at [862, 466] on div "Term Definition Usage Guidelines Related terms halted Status when a Zap stops p…" at bounding box center [714, 312] width 992 height 585
click at [1165, 25] on span "Publish" at bounding box center [1173, 25] width 37 height 14
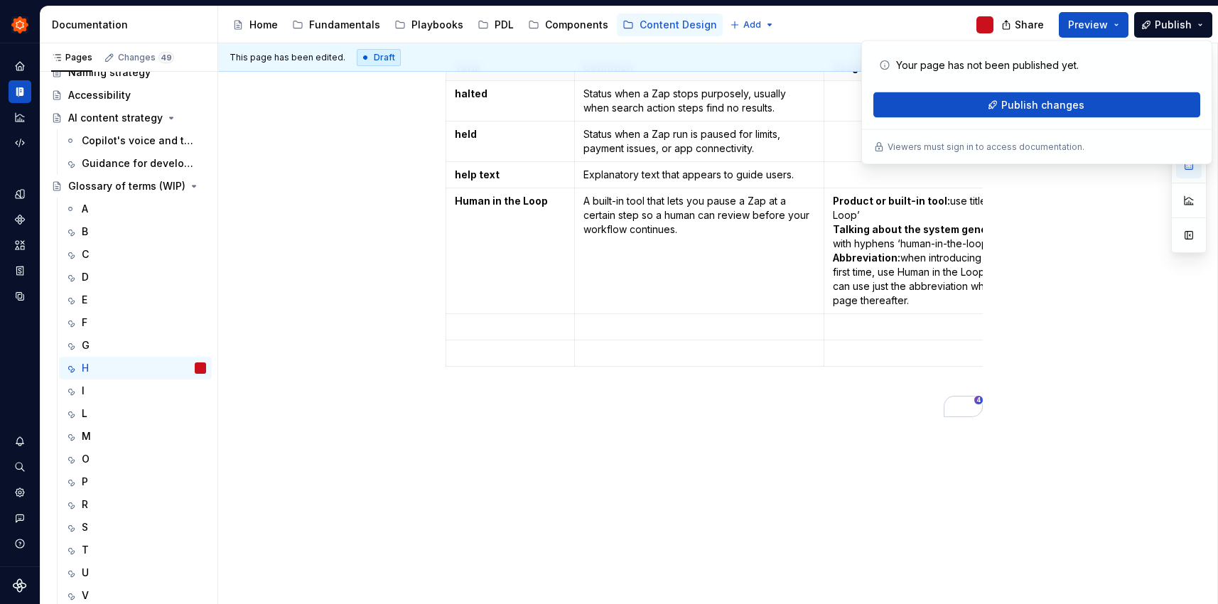
click at [603, 464] on div "Term Definition Usage Guidelines Related terms halted Status when a Zap stops p…" at bounding box center [714, 312] width 992 height 585
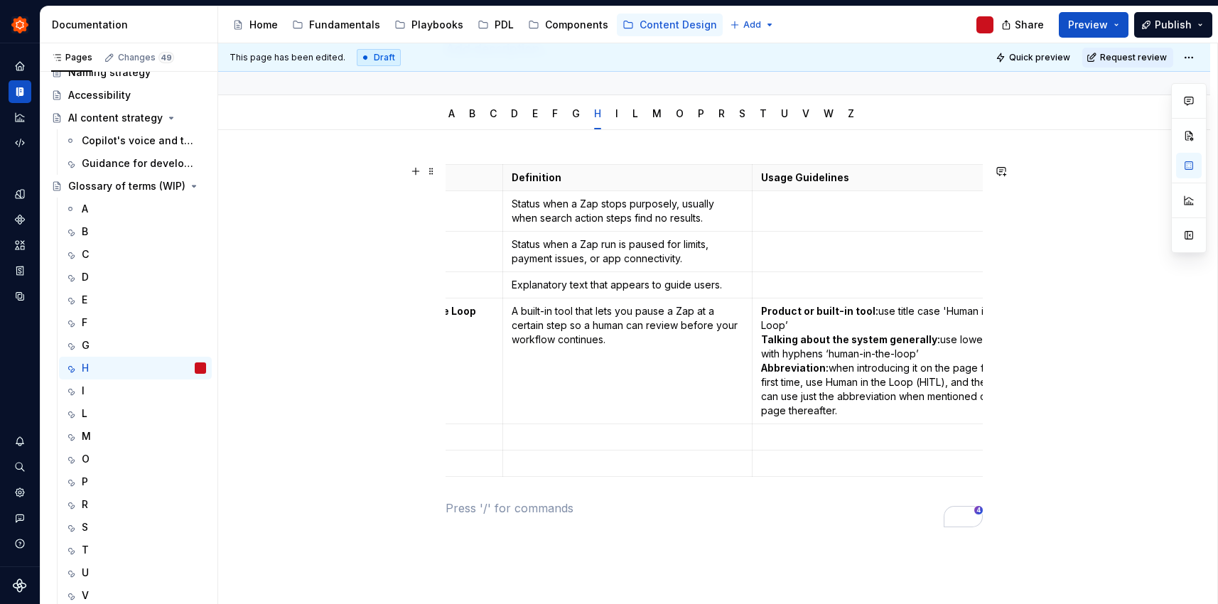
scroll to position [0, 198]
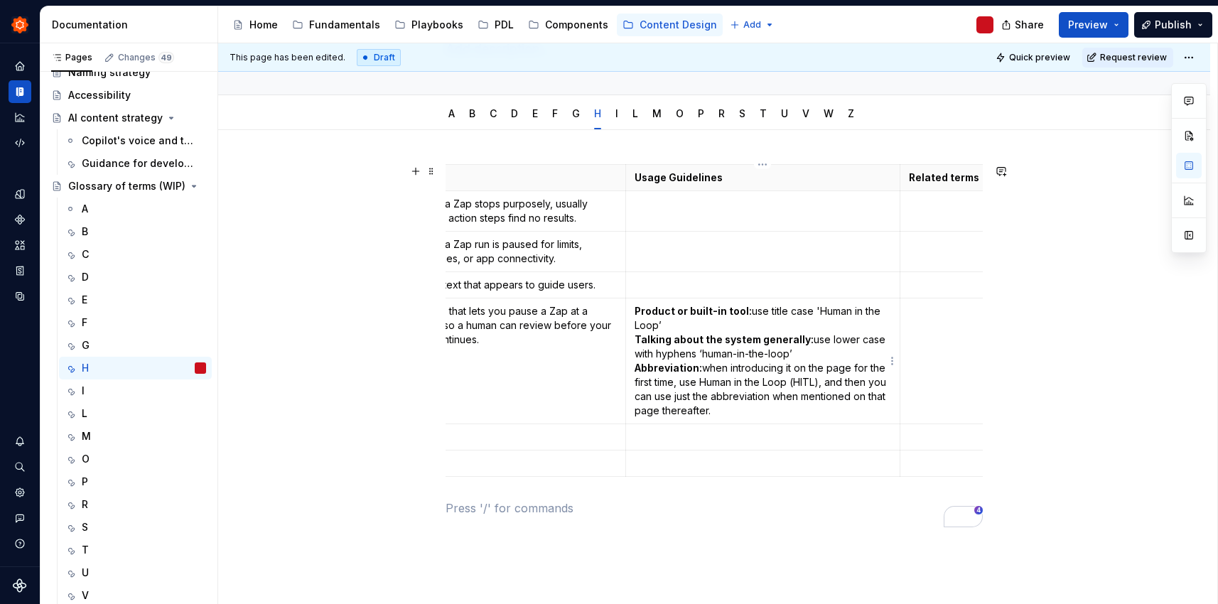
drag, startPoint x: 749, startPoint y: 311, endPoint x: 761, endPoint y: 311, distance: 12.8
click at [750, 311] on p "Product or built-in tool: use title case 'Human in the Loop’ Talking about the …" at bounding box center [763, 361] width 257 height 114
drag, startPoint x: 635, startPoint y: 314, endPoint x: 734, endPoint y: 408, distance: 136.8
click at [734, 408] on p "Product or built-in tool: use title case 'Human in the Loop’ Talking about the …" at bounding box center [763, 361] width 257 height 114
copy p "Product or built-in tool: use title case 'Human in the Loop’ Talking about the …"
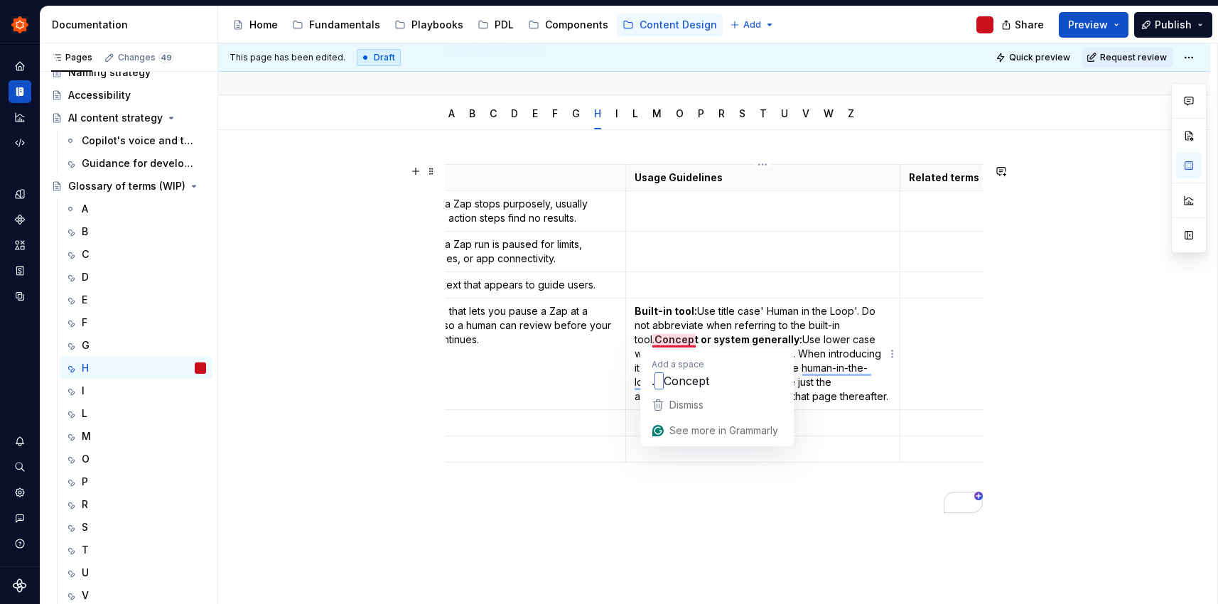
click at [655, 341] on strong "Concept or system generally:" at bounding box center [729, 339] width 148 height 12
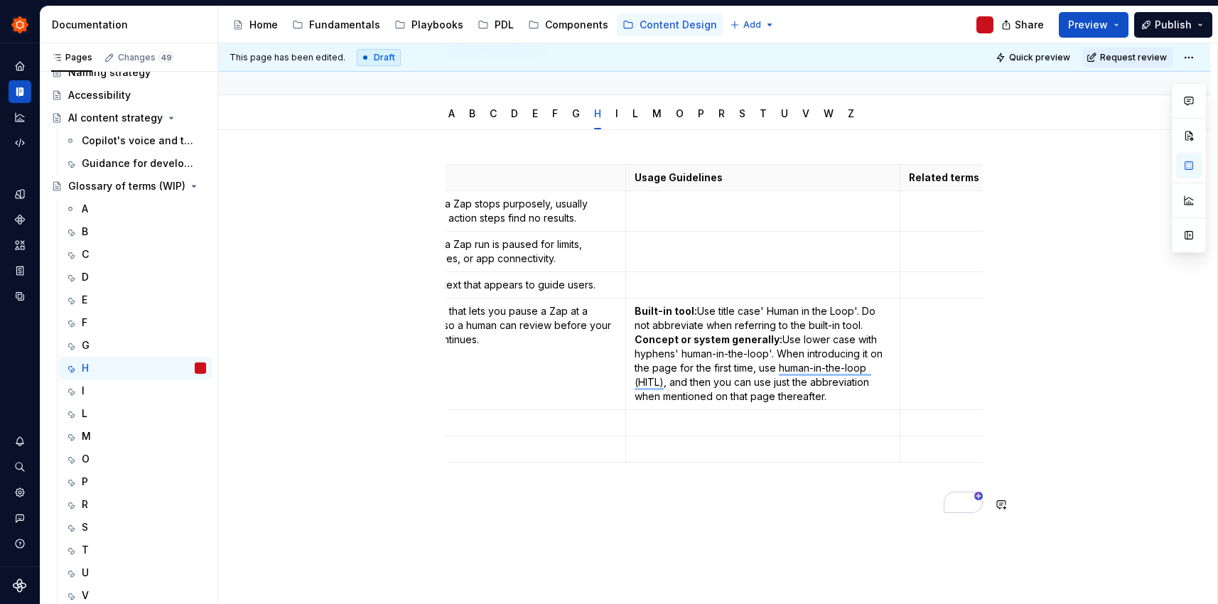
click at [771, 513] on div "Term Definition Usage Guidelines Related terms halted Status when a Zap stops p…" at bounding box center [714, 341] width 537 height 355
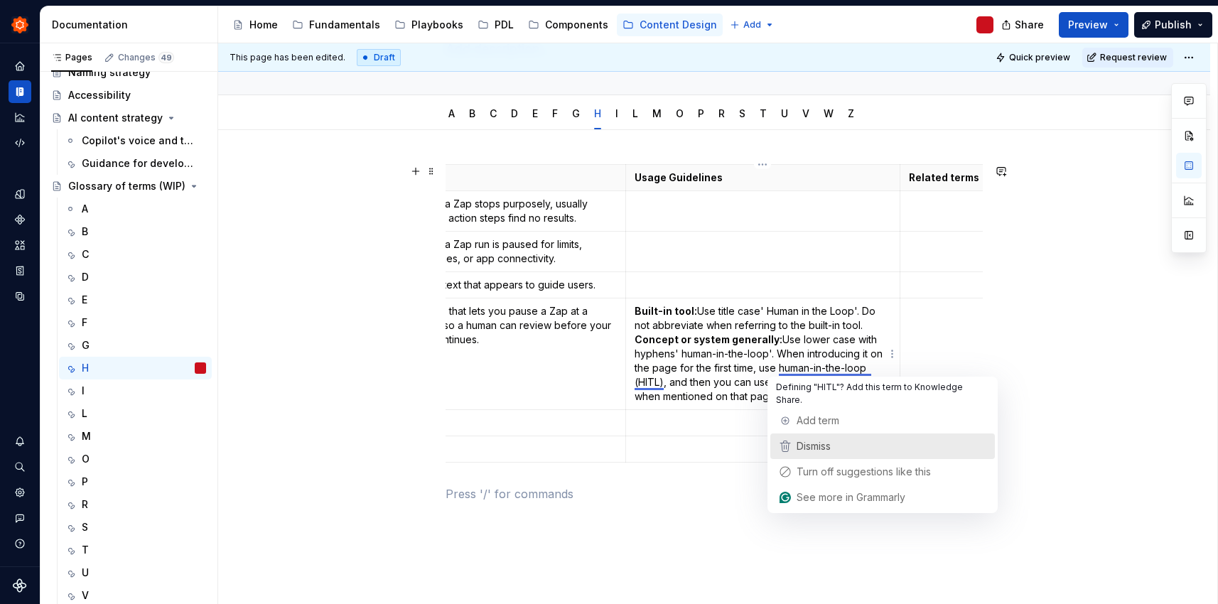
click at [810, 440] on span "Dismiss" at bounding box center [814, 446] width 34 height 12
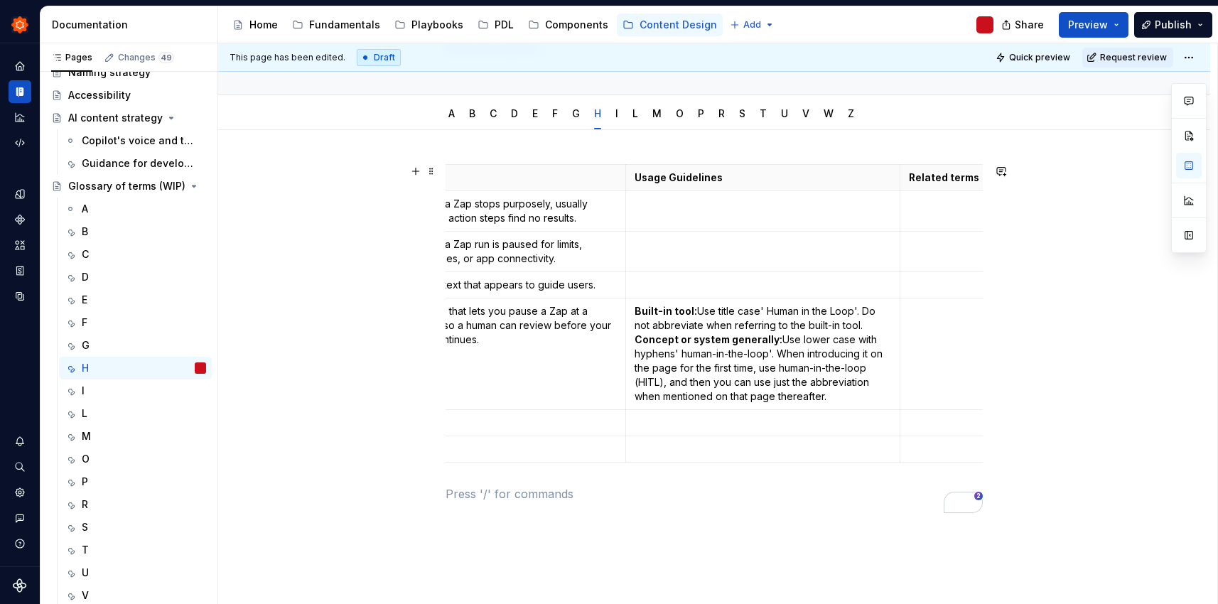
scroll to position [0, 0]
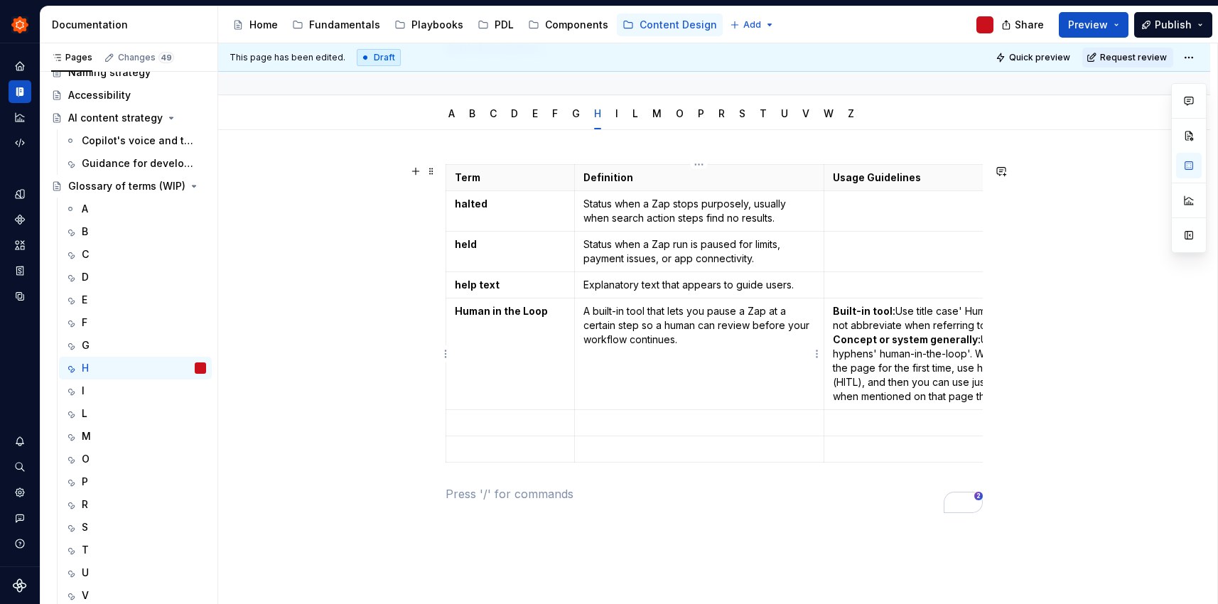
click at [631, 370] on td "A built-in tool that lets you pause a Zap at a certain step so a human can revi…" at bounding box center [699, 355] width 250 height 112
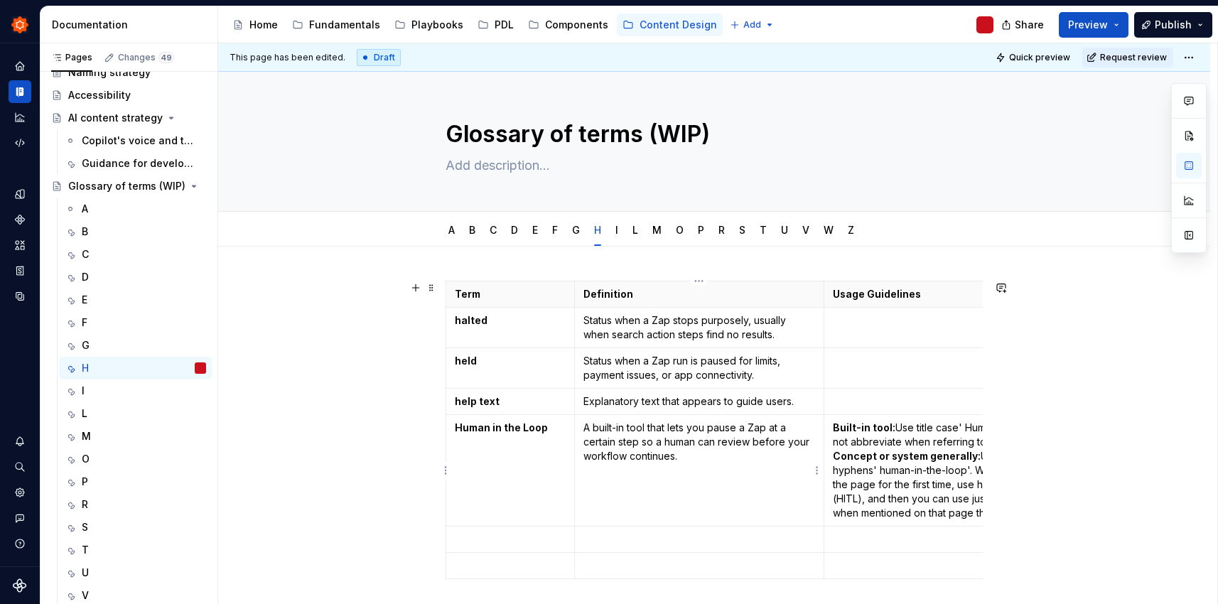
click at [584, 429] on p "A built-in tool that lets you pause a Zap at a certain step so a human can revi…" at bounding box center [700, 442] width 232 height 43
click at [719, 478] on td "A built-in tool that lets you pause a Zap at a certain step so a human can revi…" at bounding box center [699, 471] width 250 height 112
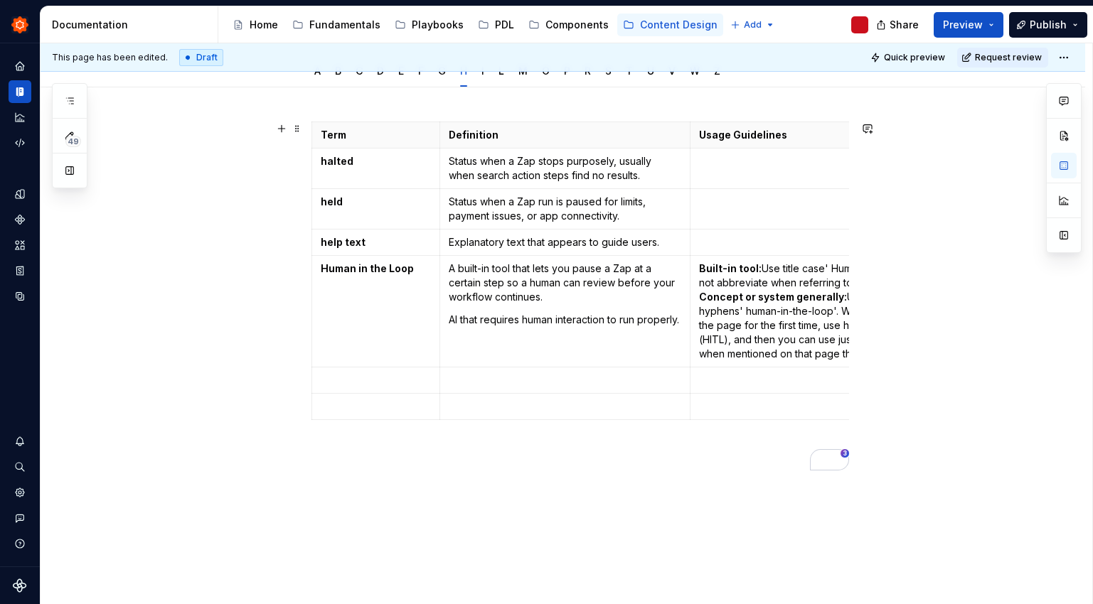
scroll to position [164, 0]
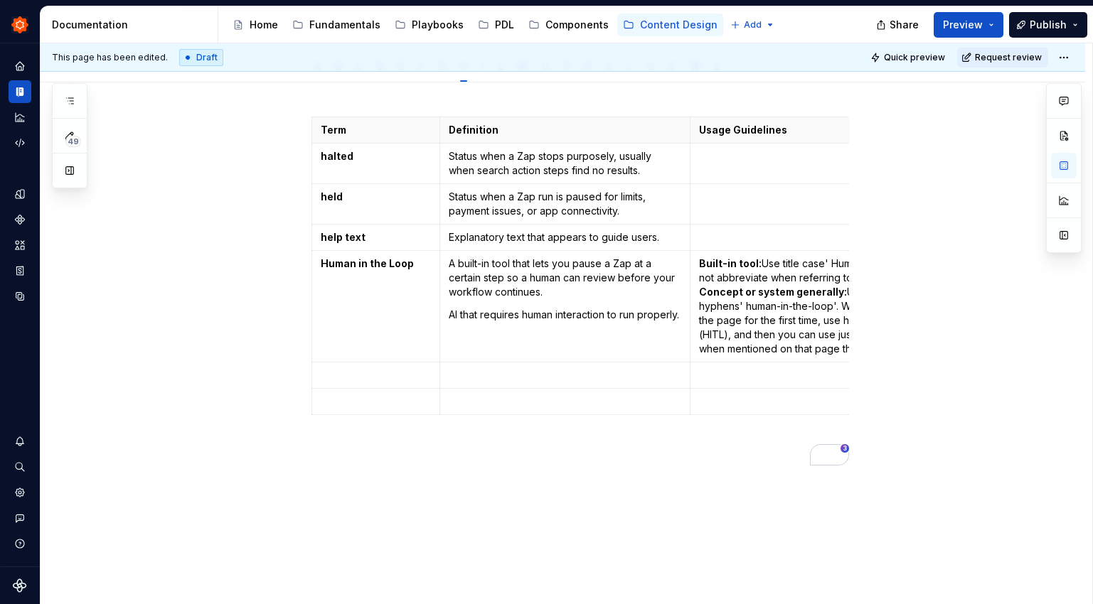
type textarea "*"
